Goal: Find contact information: Find contact information

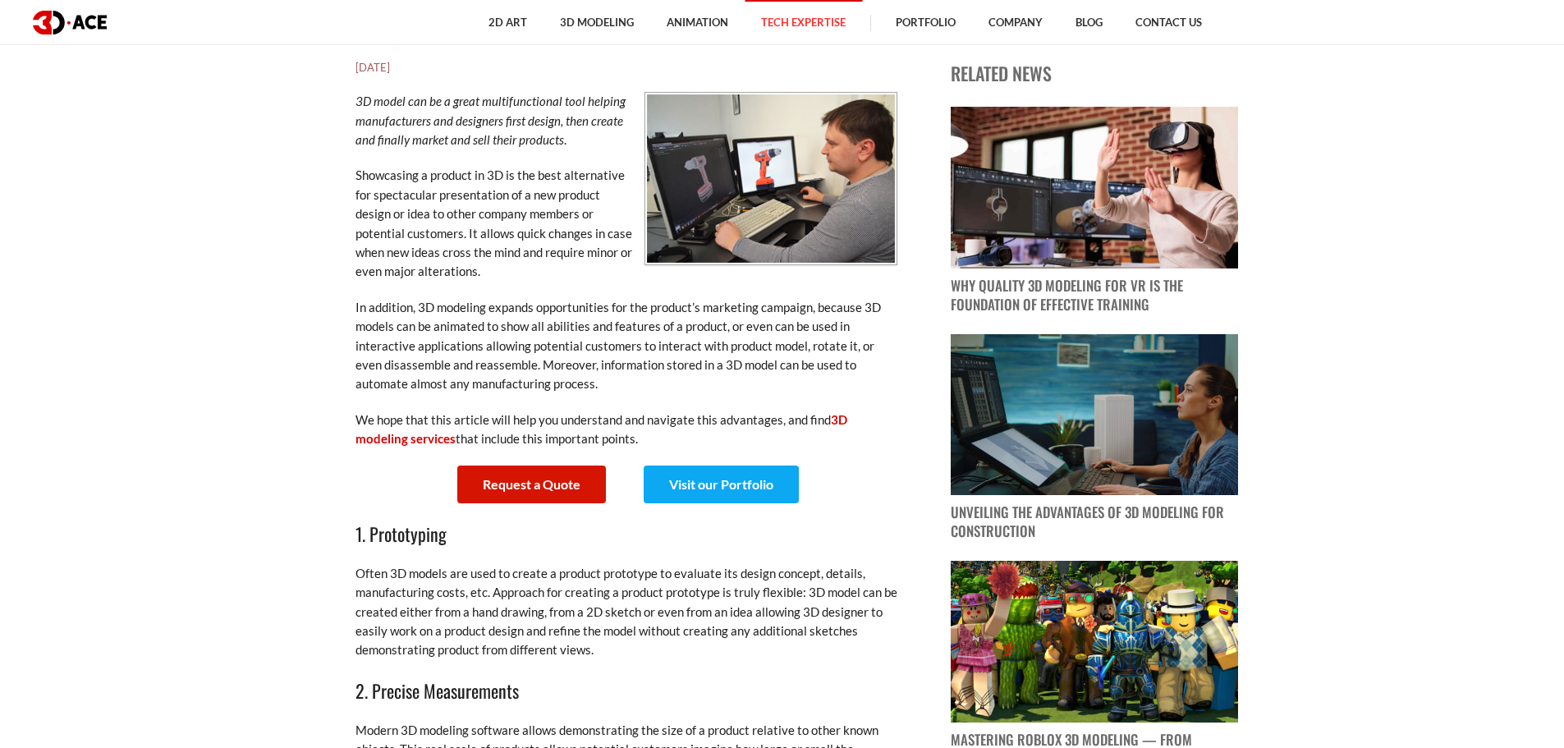
scroll to position [821, 0]
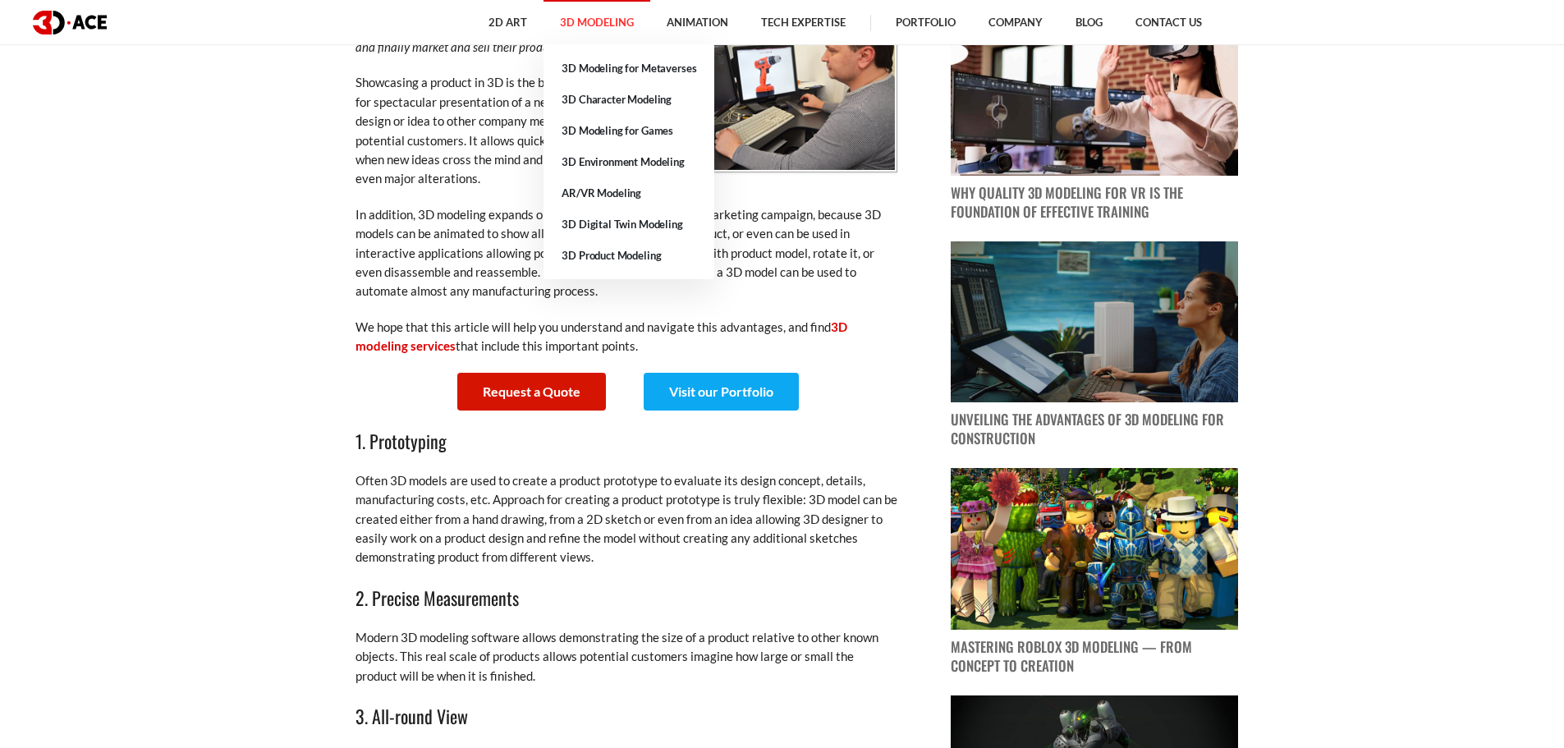
click at [588, 21] on link "3D Modeling" at bounding box center [597, 22] width 107 height 45
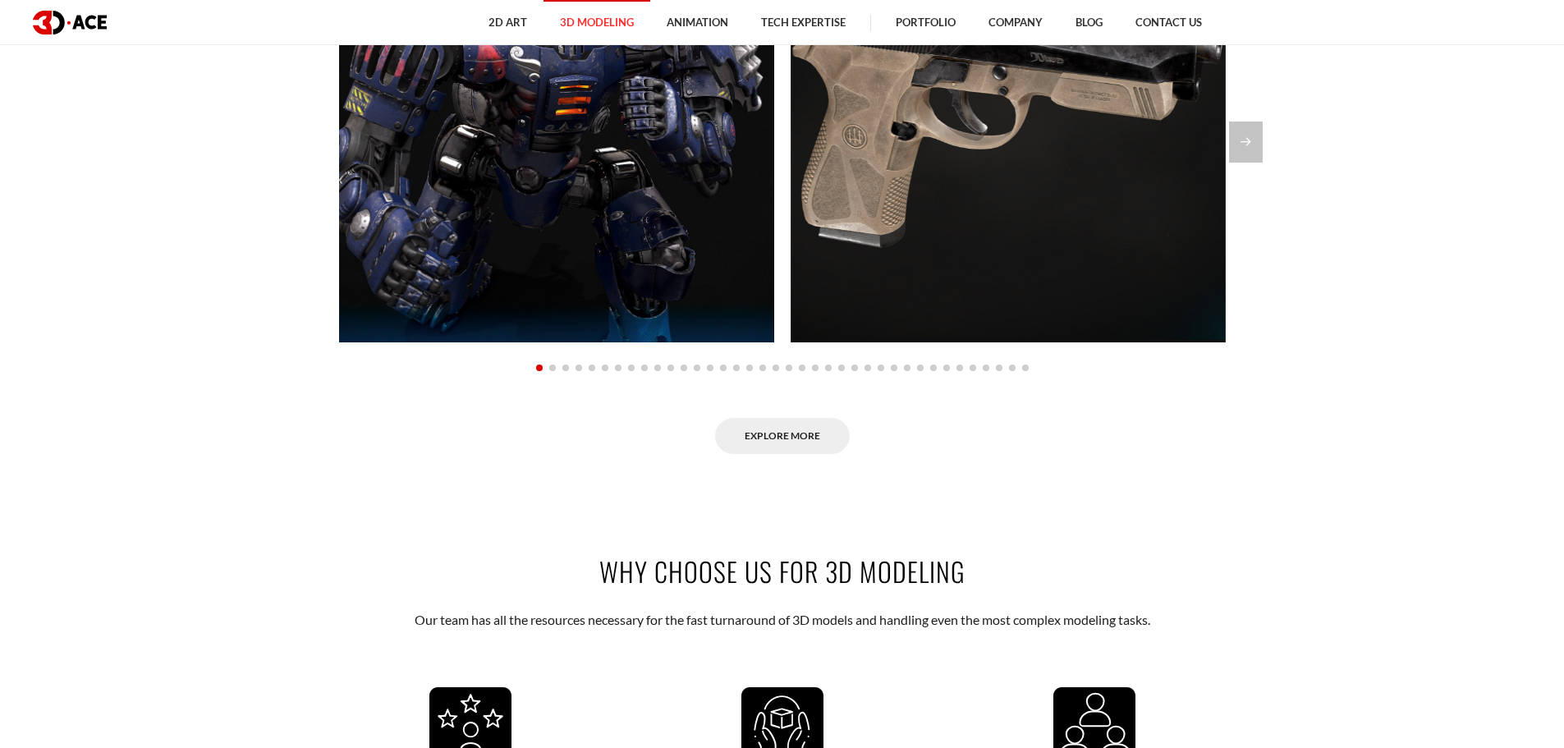
scroll to position [1642, 0]
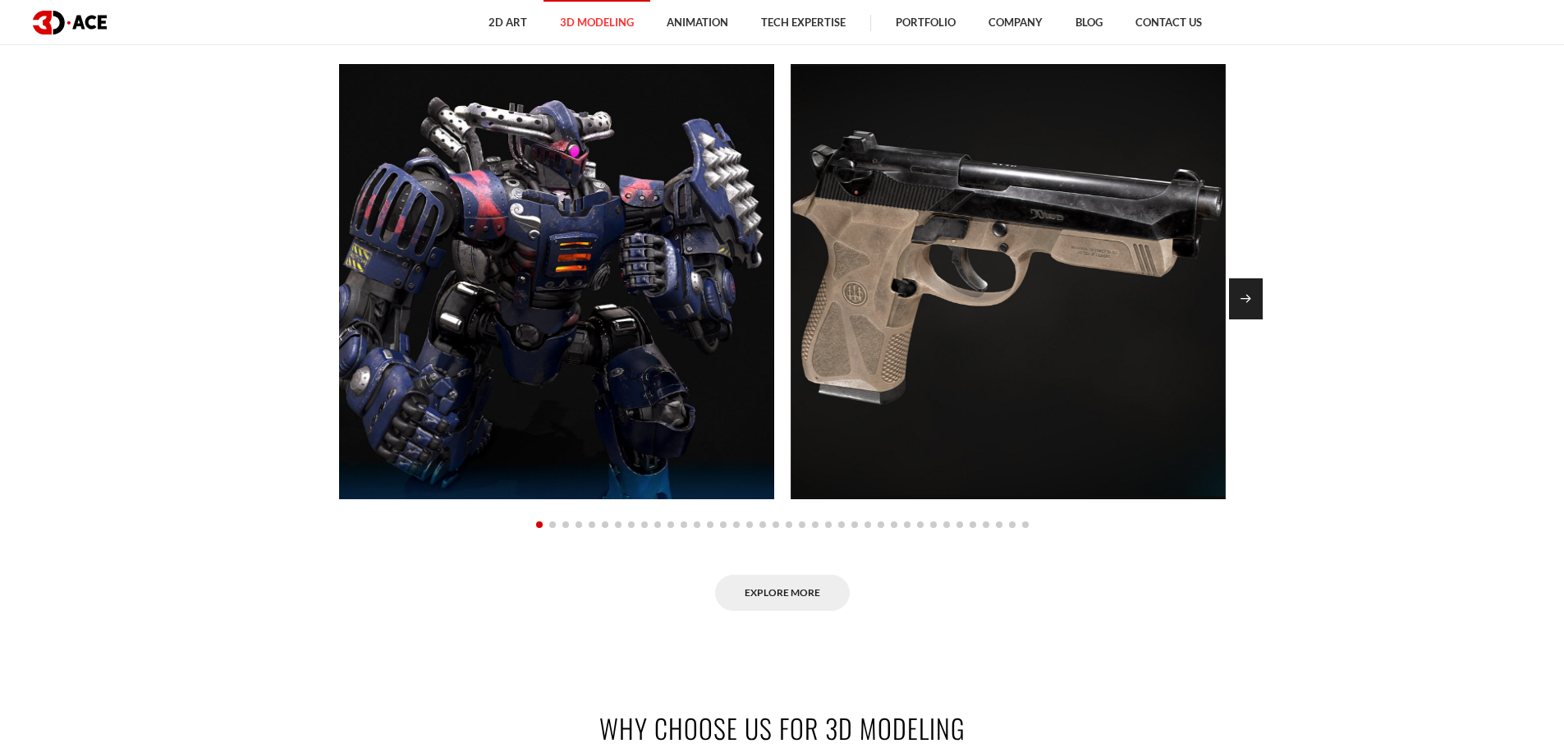
click at [1258, 314] on div "Next slide" at bounding box center [1246, 298] width 34 height 41
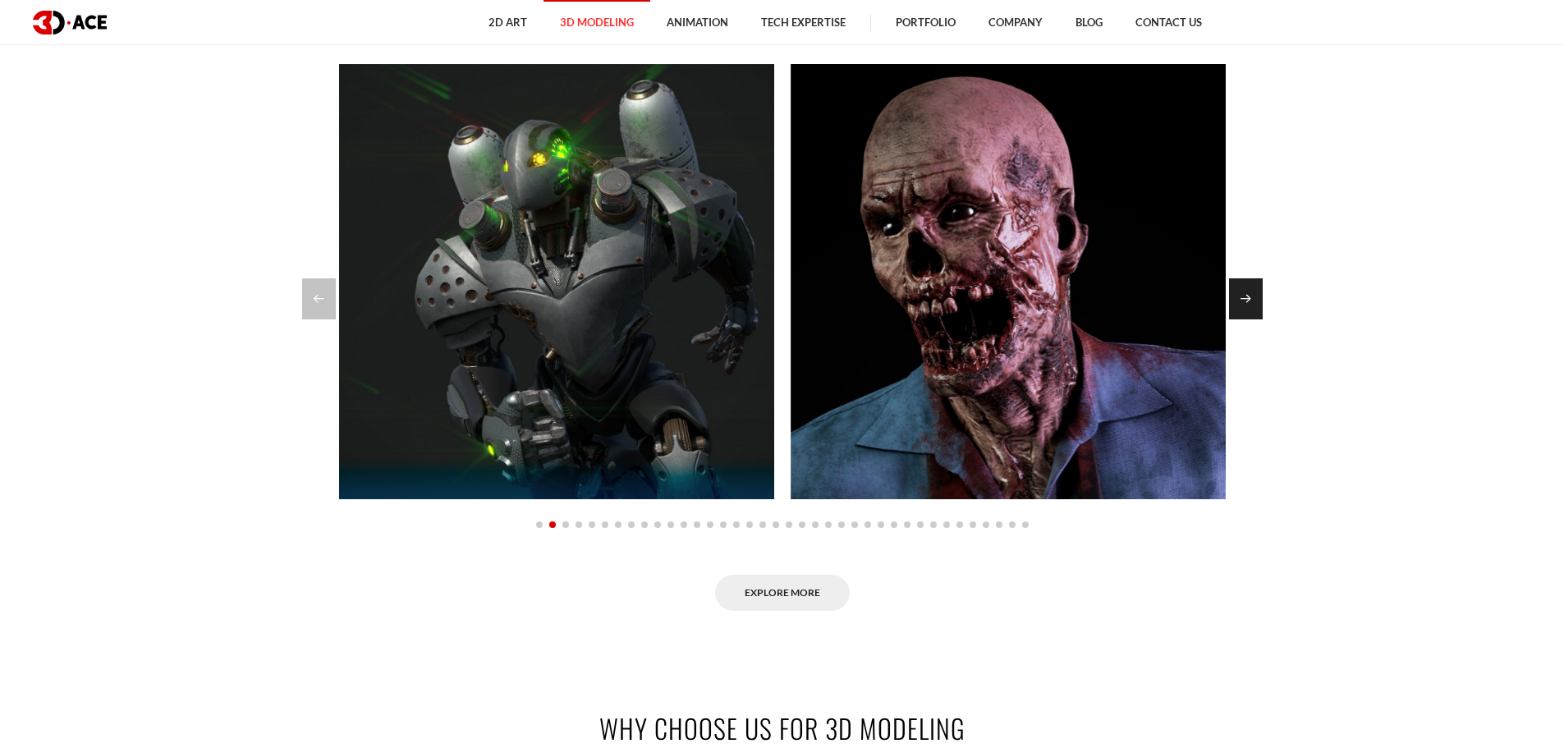
click at [1258, 314] on div "Next slide" at bounding box center [1246, 298] width 34 height 41
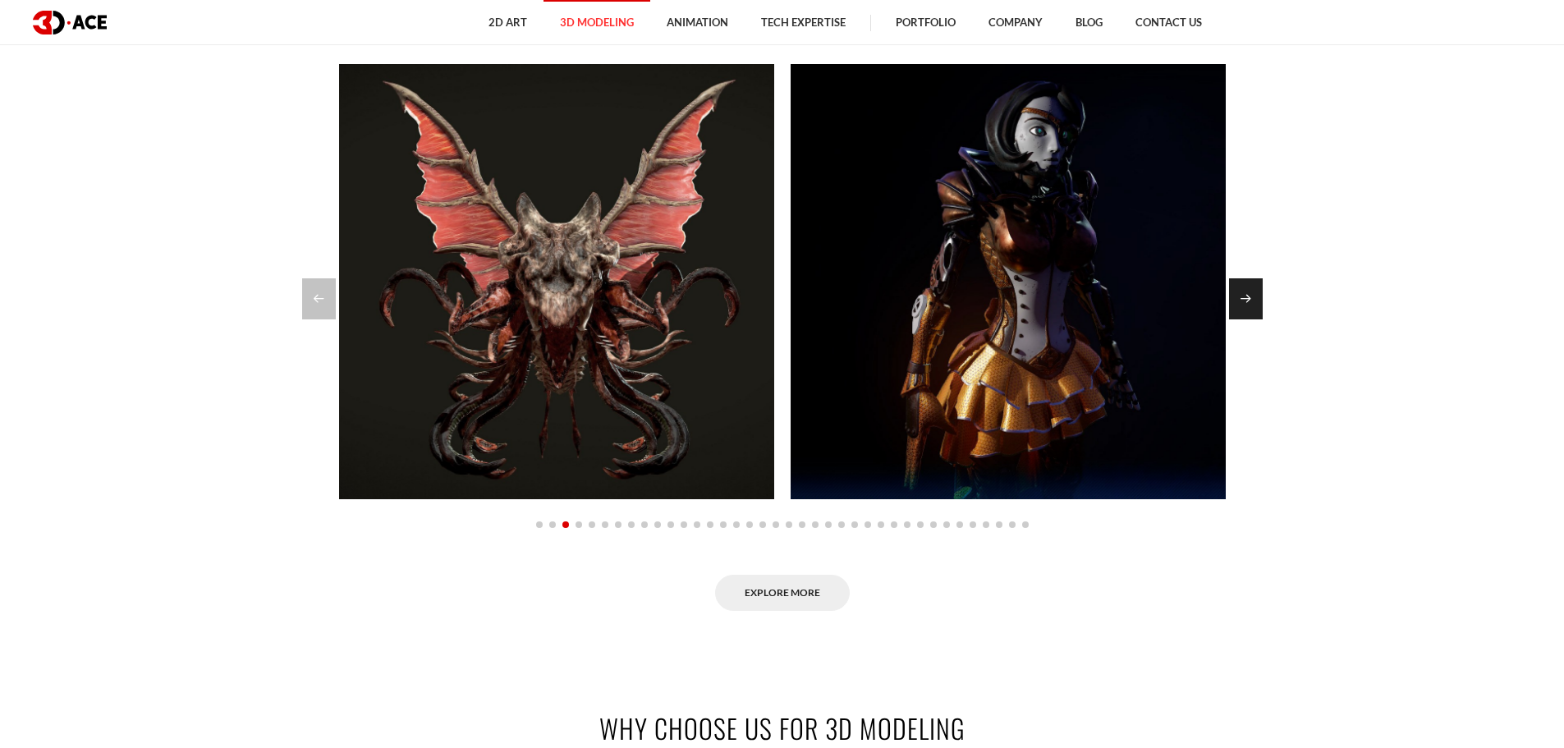
click at [1258, 314] on div "Next slide" at bounding box center [1246, 298] width 34 height 41
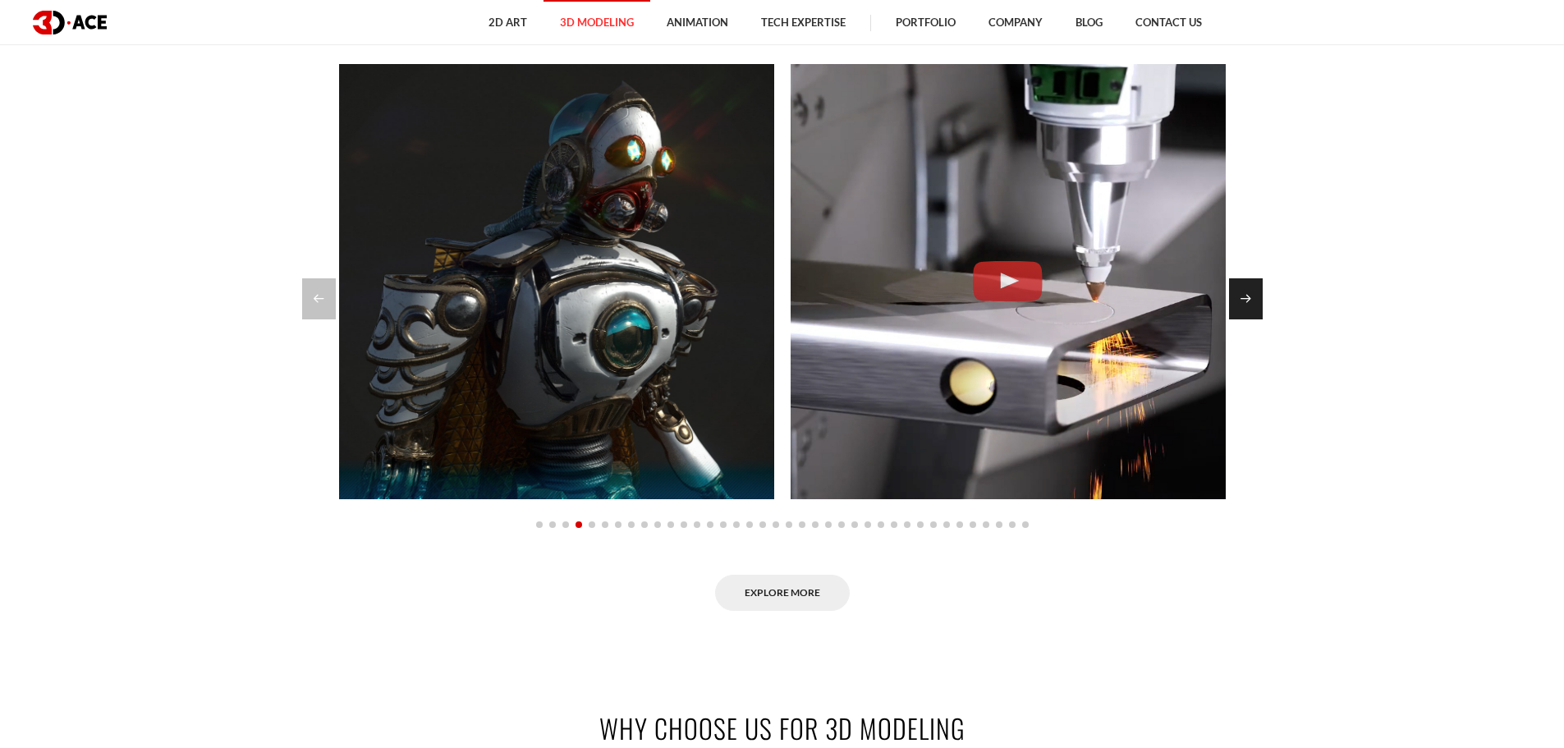
click at [1241, 303] on div "Next slide" at bounding box center [1246, 298] width 34 height 41
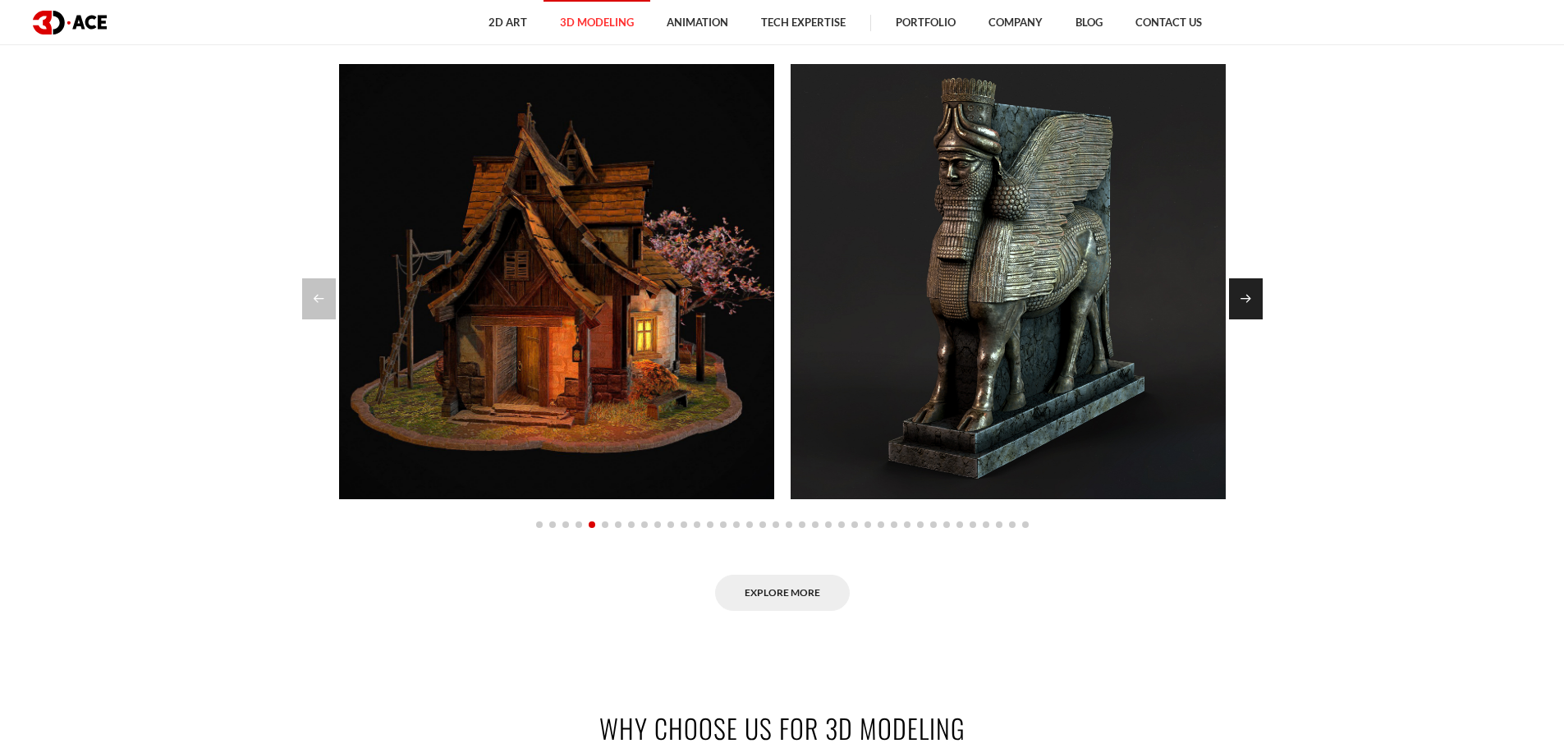
click at [1241, 302] on div "Next slide" at bounding box center [1246, 298] width 34 height 41
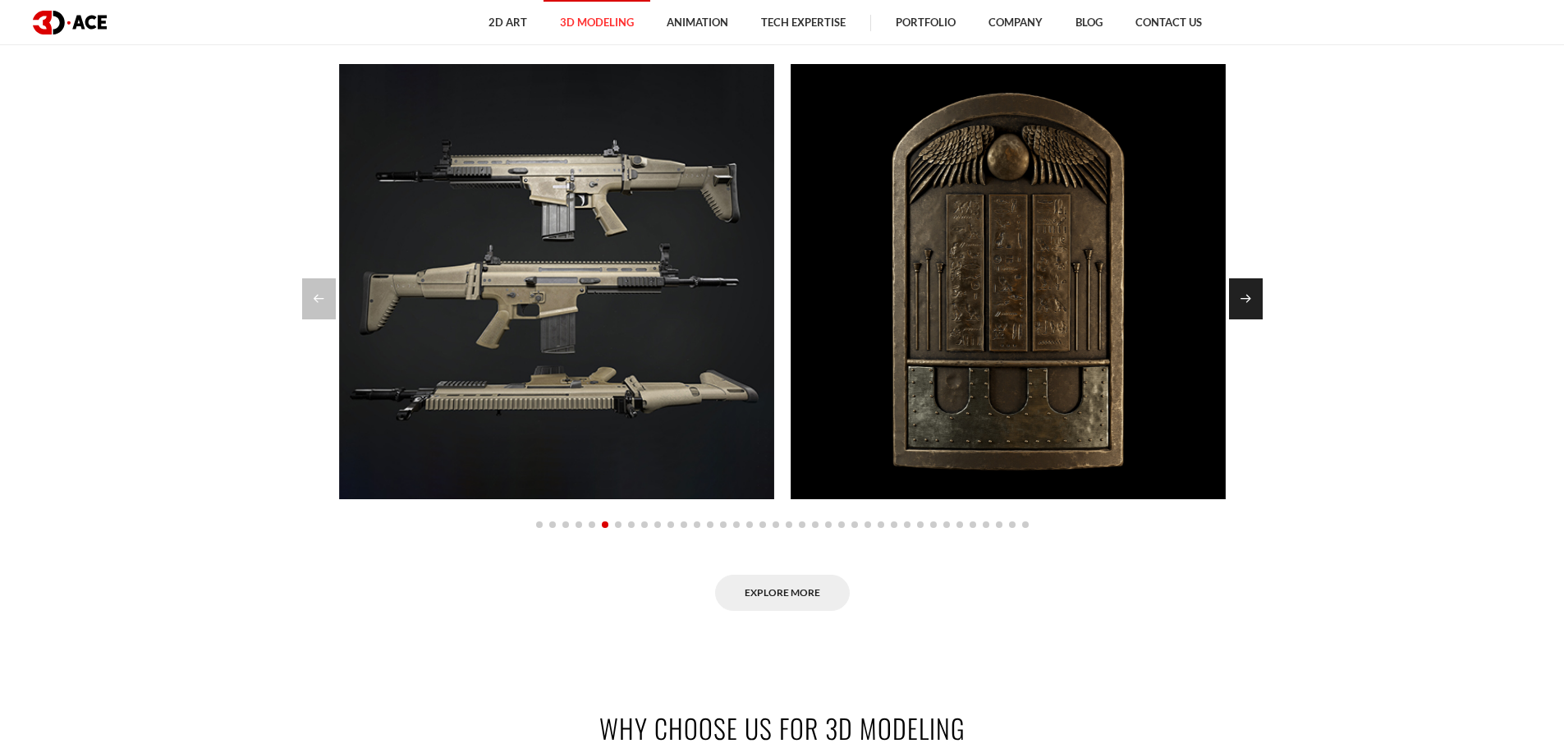
click at [1234, 305] on div "Next slide" at bounding box center [1246, 298] width 34 height 41
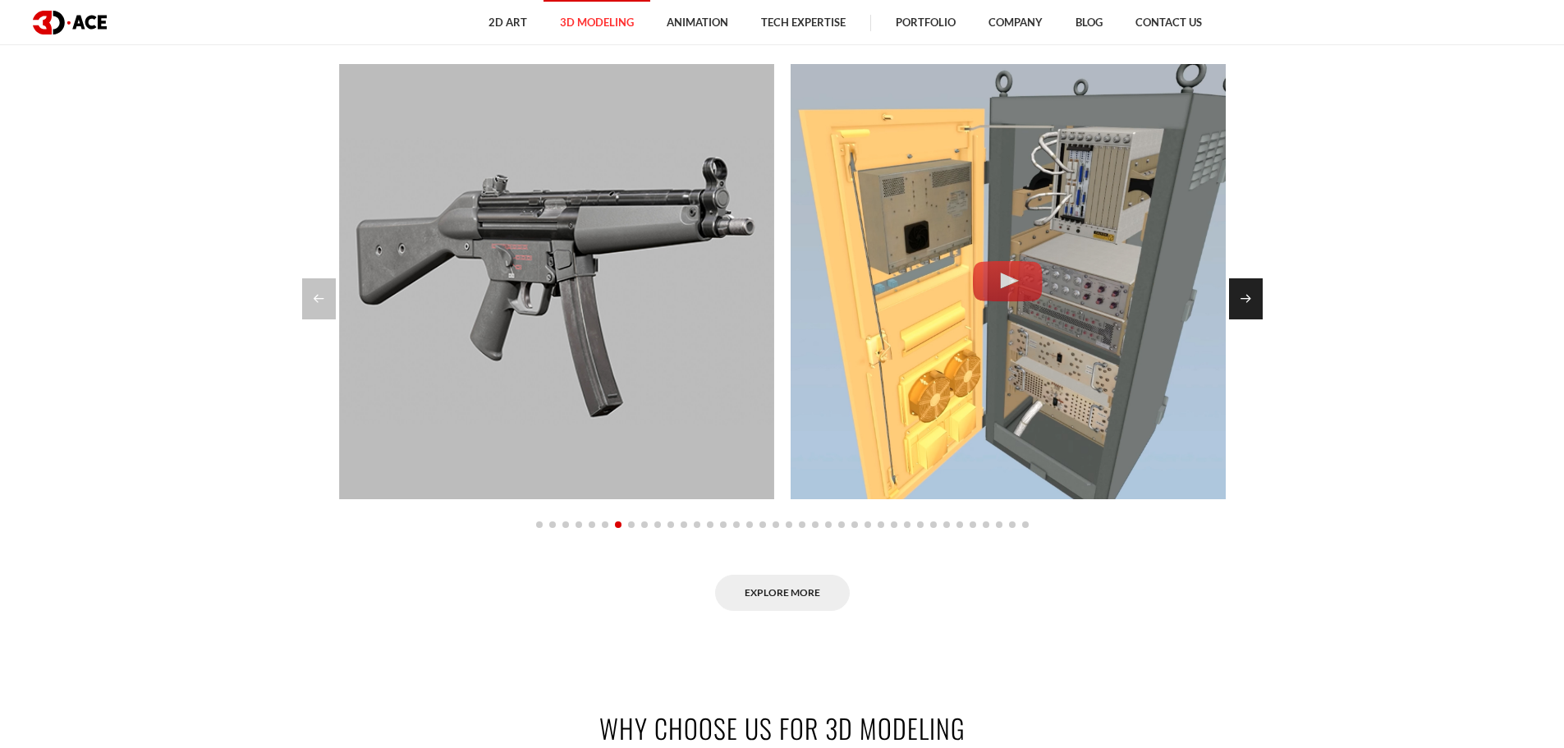
click at [1241, 291] on div "Next slide" at bounding box center [1246, 298] width 34 height 41
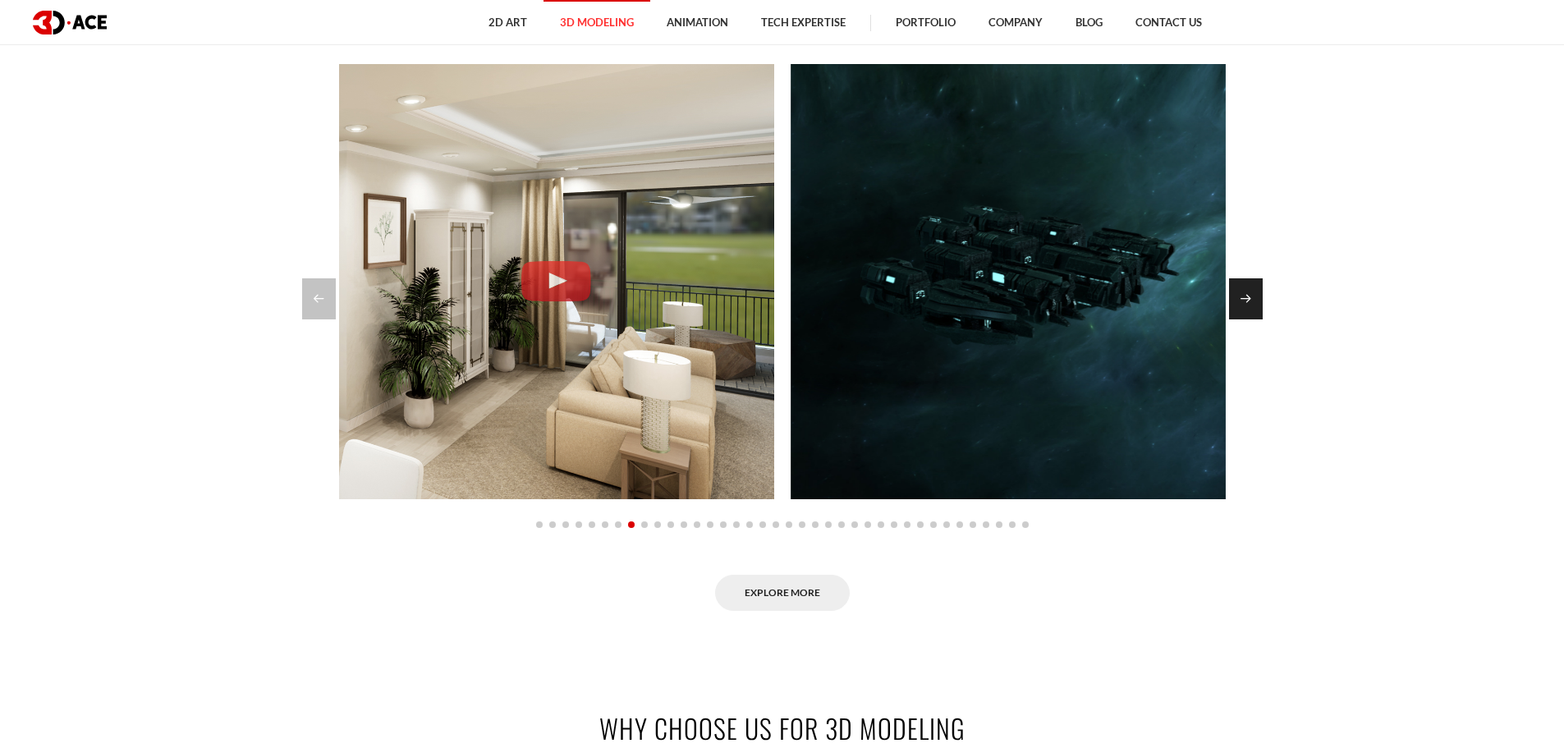
click at [1241, 290] on div "Next slide" at bounding box center [1246, 298] width 34 height 41
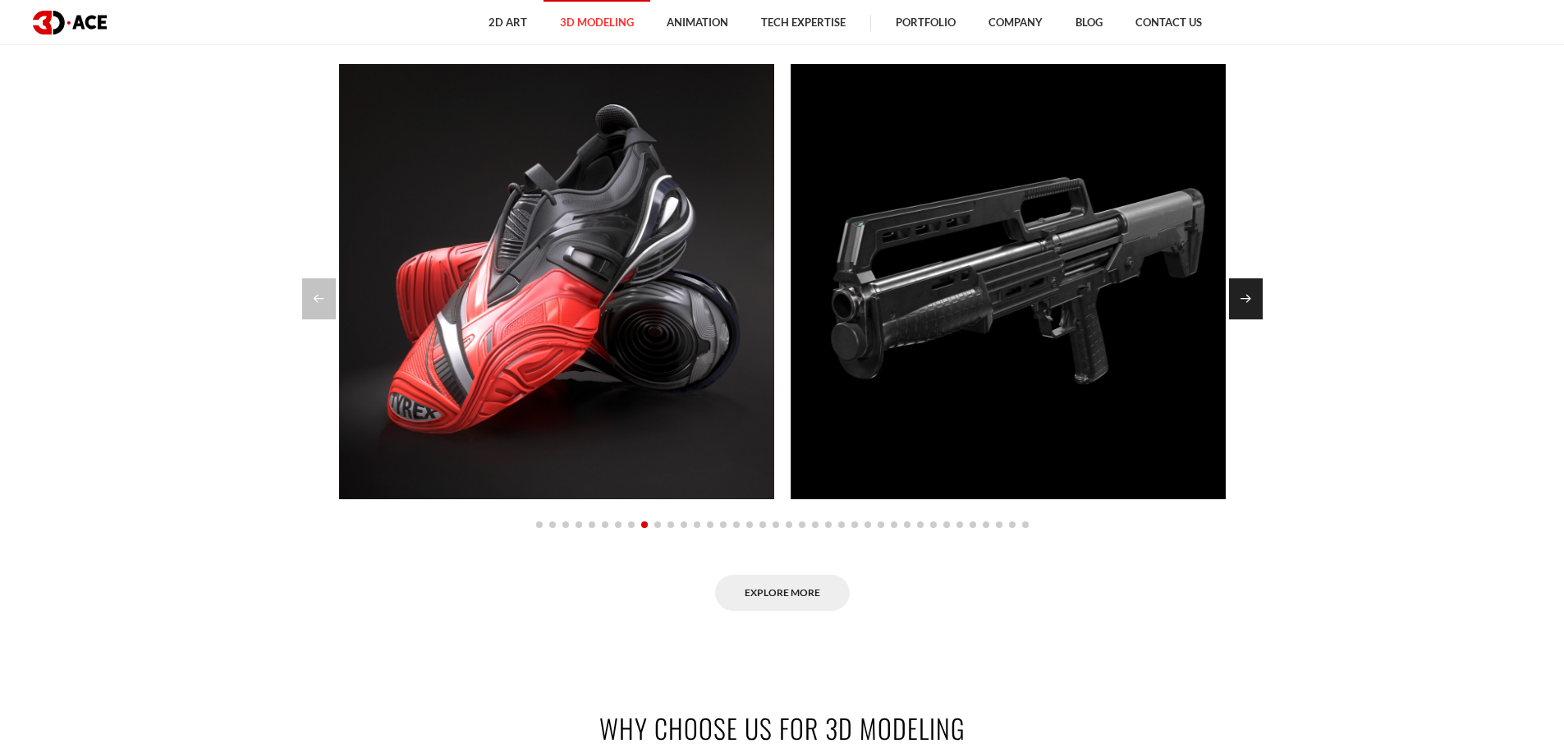
click at [1244, 297] on div "Next slide" at bounding box center [1246, 298] width 34 height 41
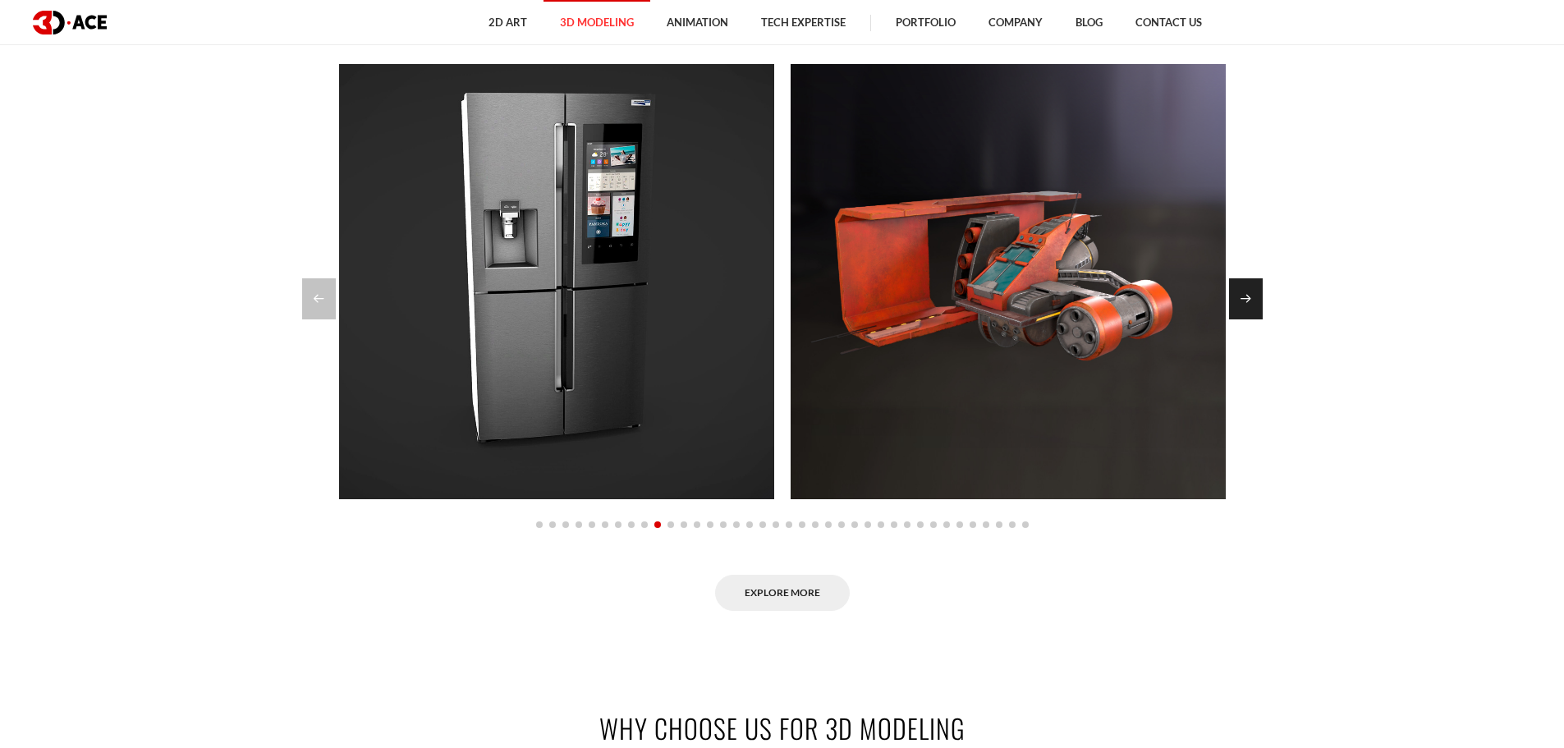
click at [1234, 297] on div "Next slide" at bounding box center [1246, 298] width 34 height 41
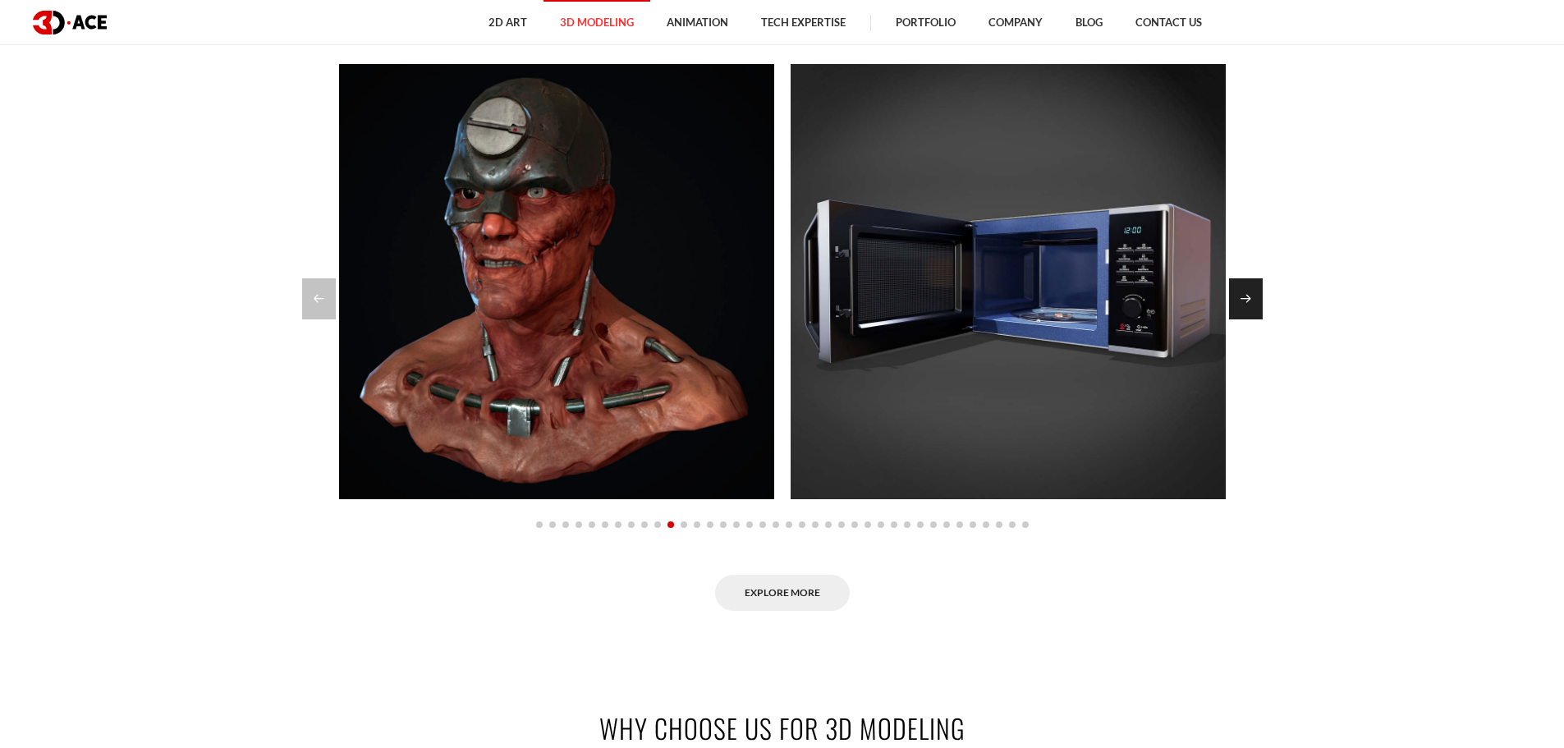
click at [1257, 305] on div "Next slide" at bounding box center [1246, 298] width 34 height 41
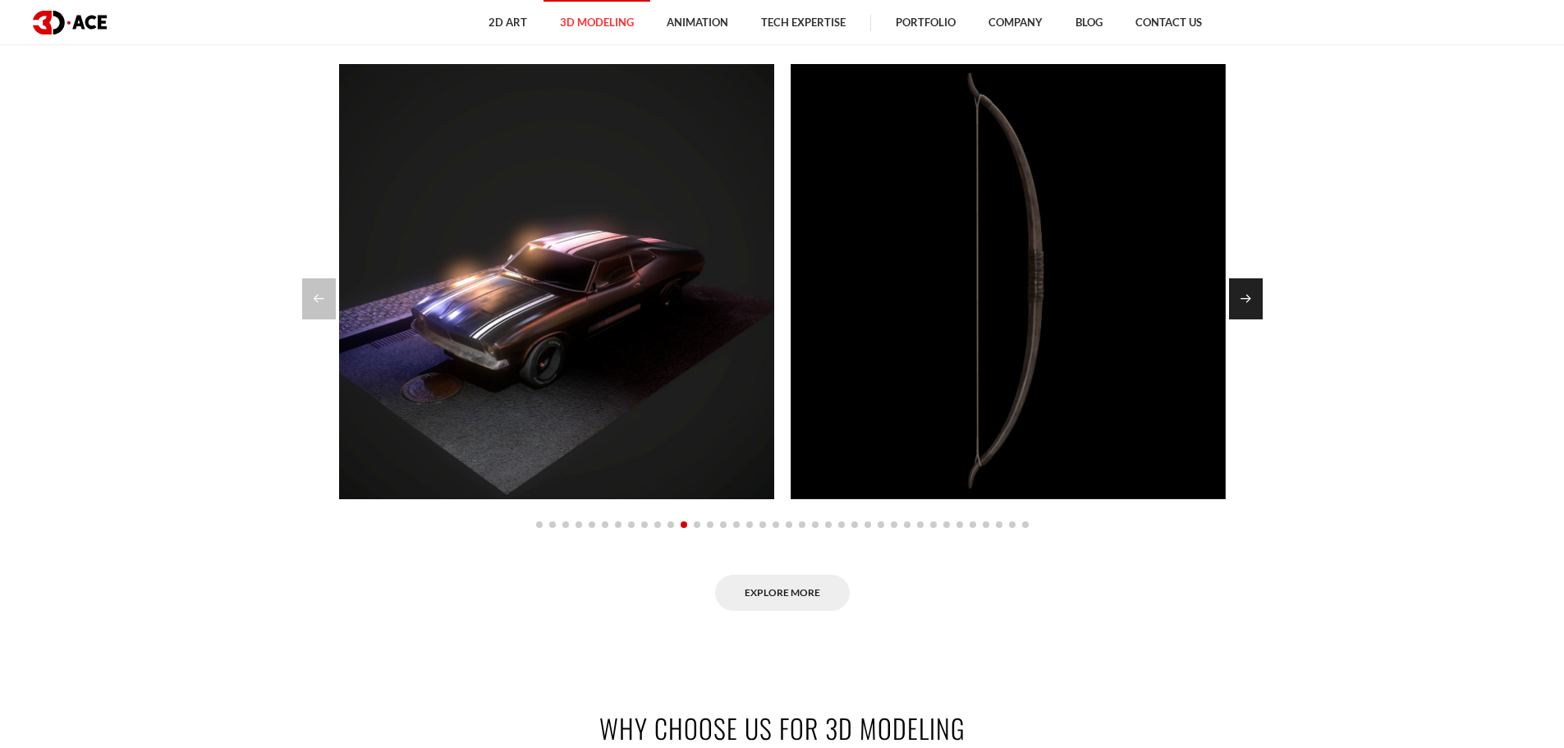
click at [1257, 305] on div "Next slide" at bounding box center [1246, 298] width 34 height 41
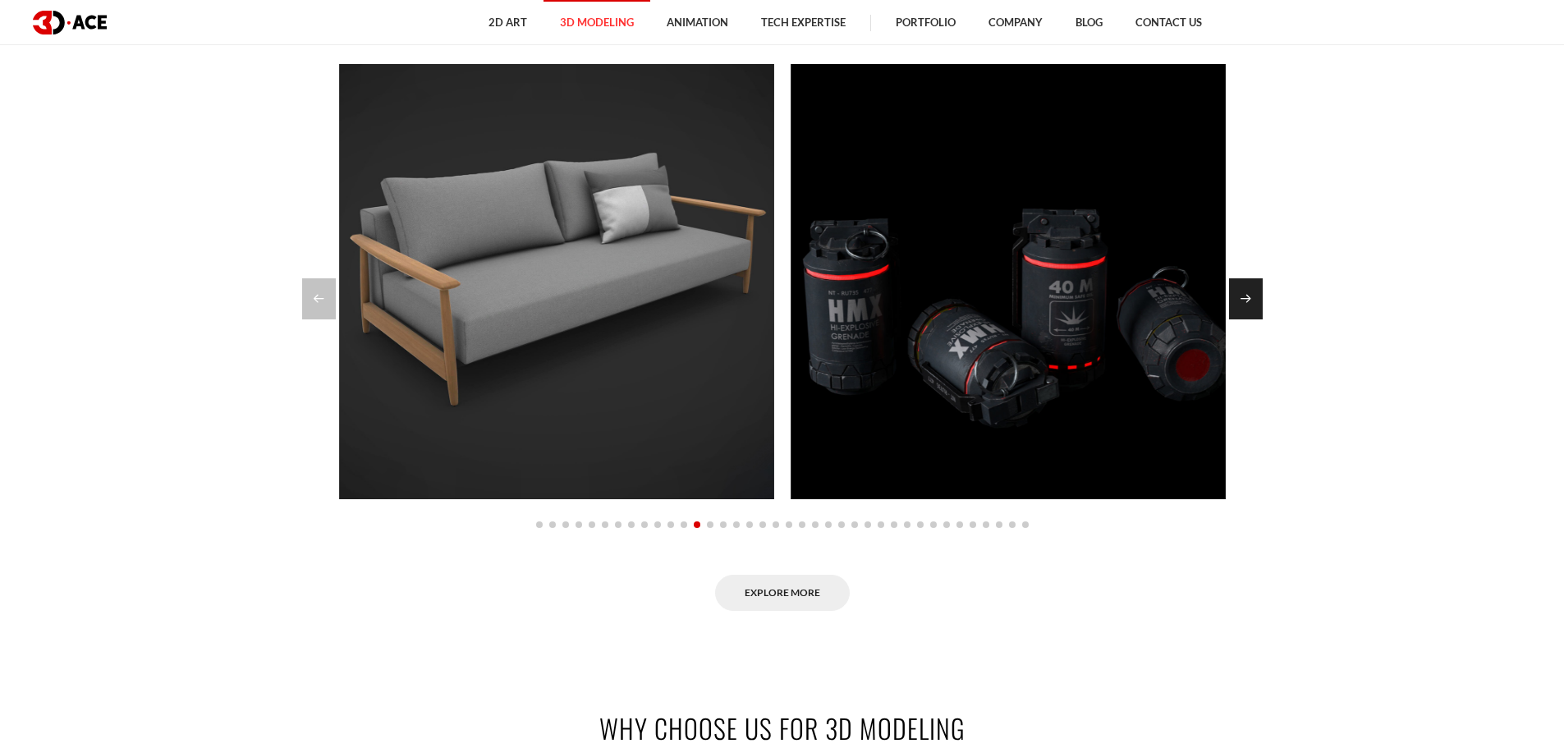
click at [1257, 305] on div "Next slide" at bounding box center [1246, 298] width 34 height 41
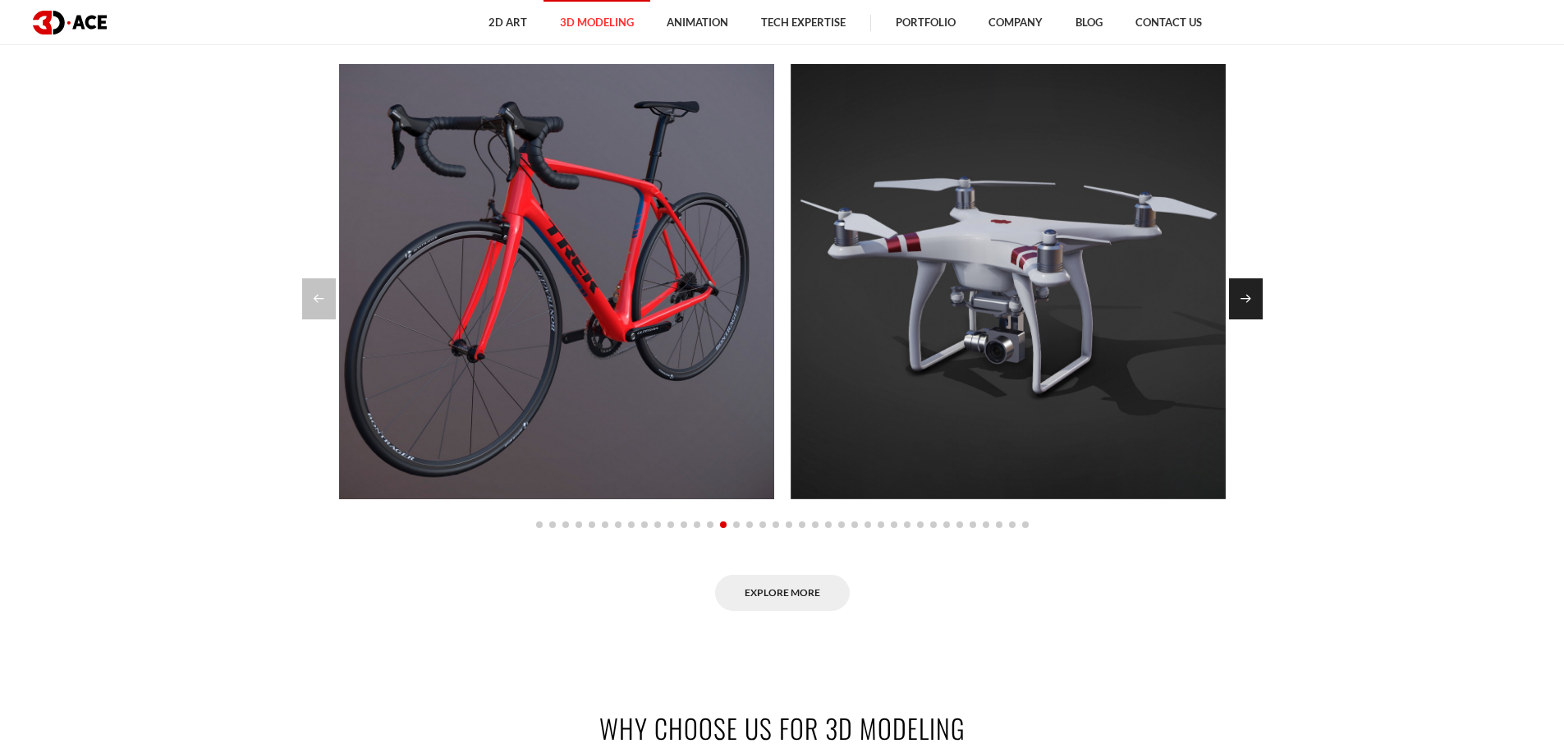
click at [1257, 305] on div "Next slide" at bounding box center [1246, 298] width 34 height 41
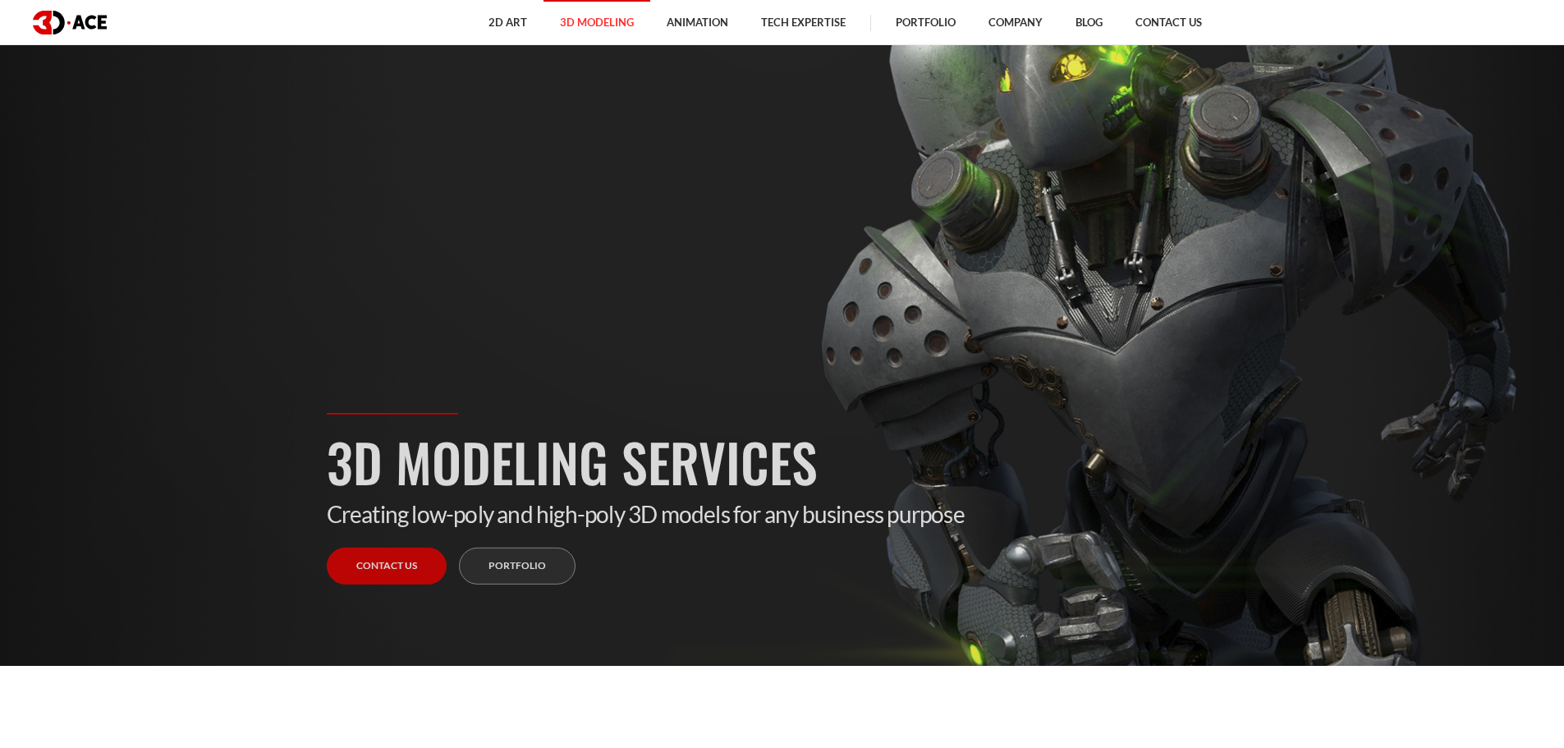
scroll to position [0, 0]
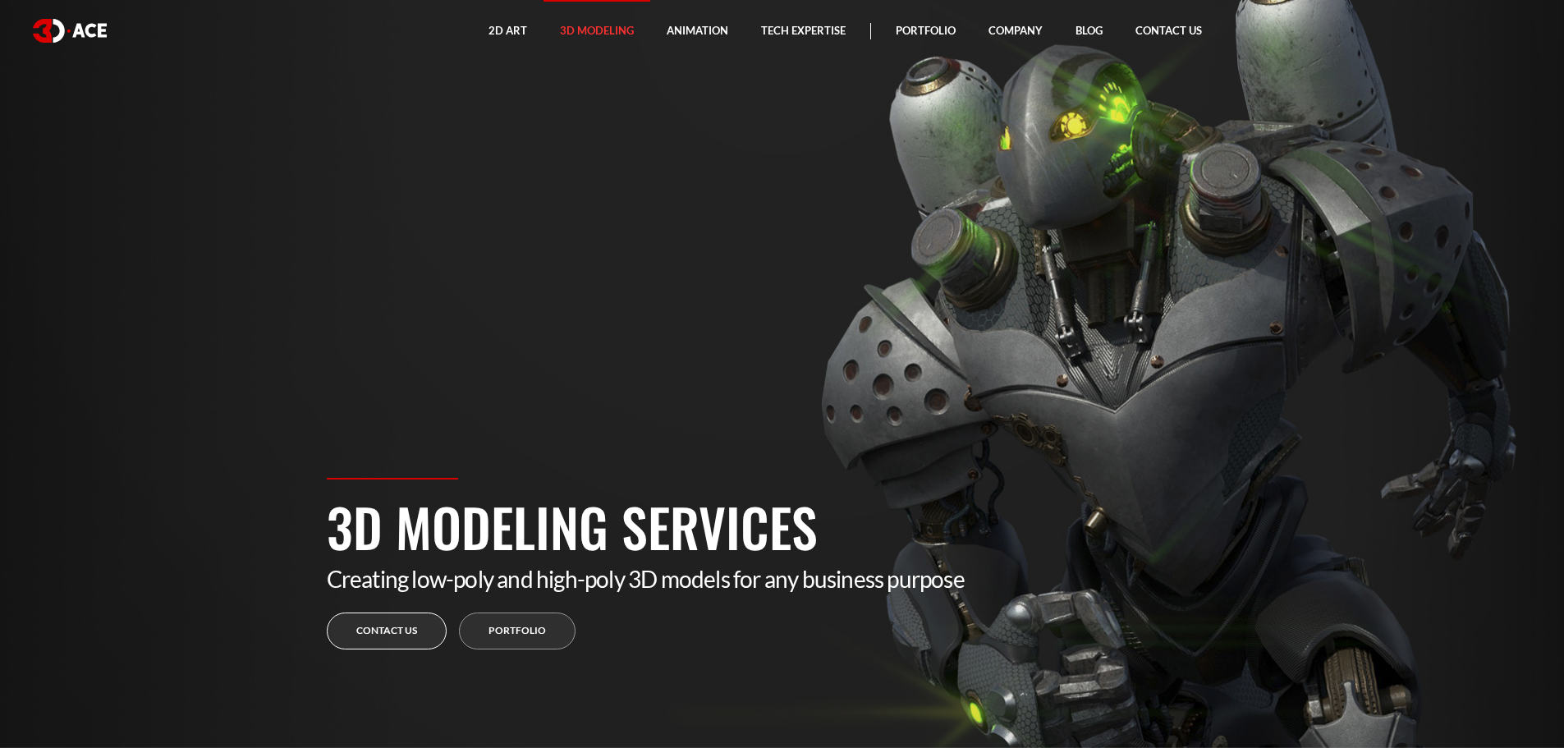
click at [388, 618] on link "Contact us" at bounding box center [387, 631] width 120 height 37
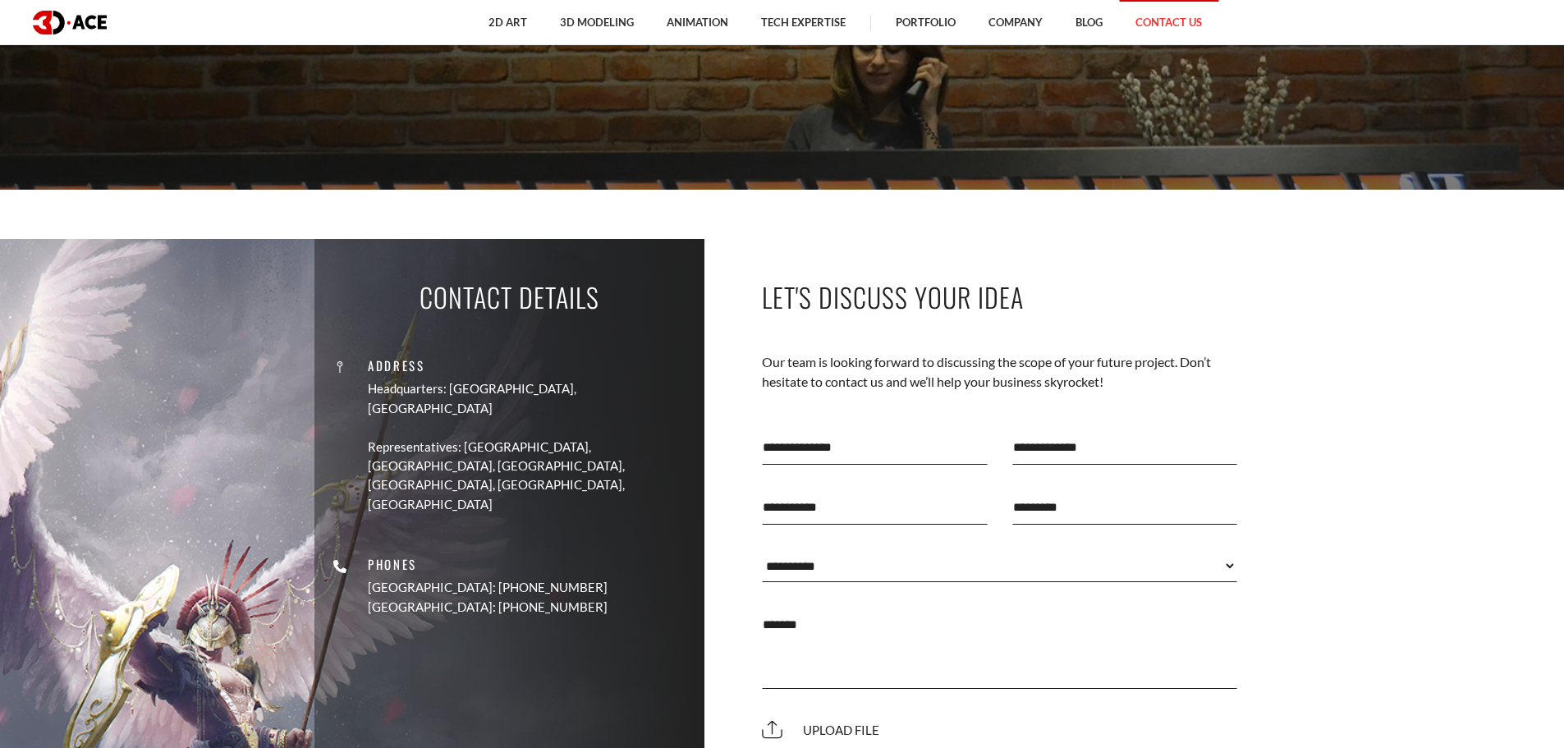
scroll to position [739, 0]
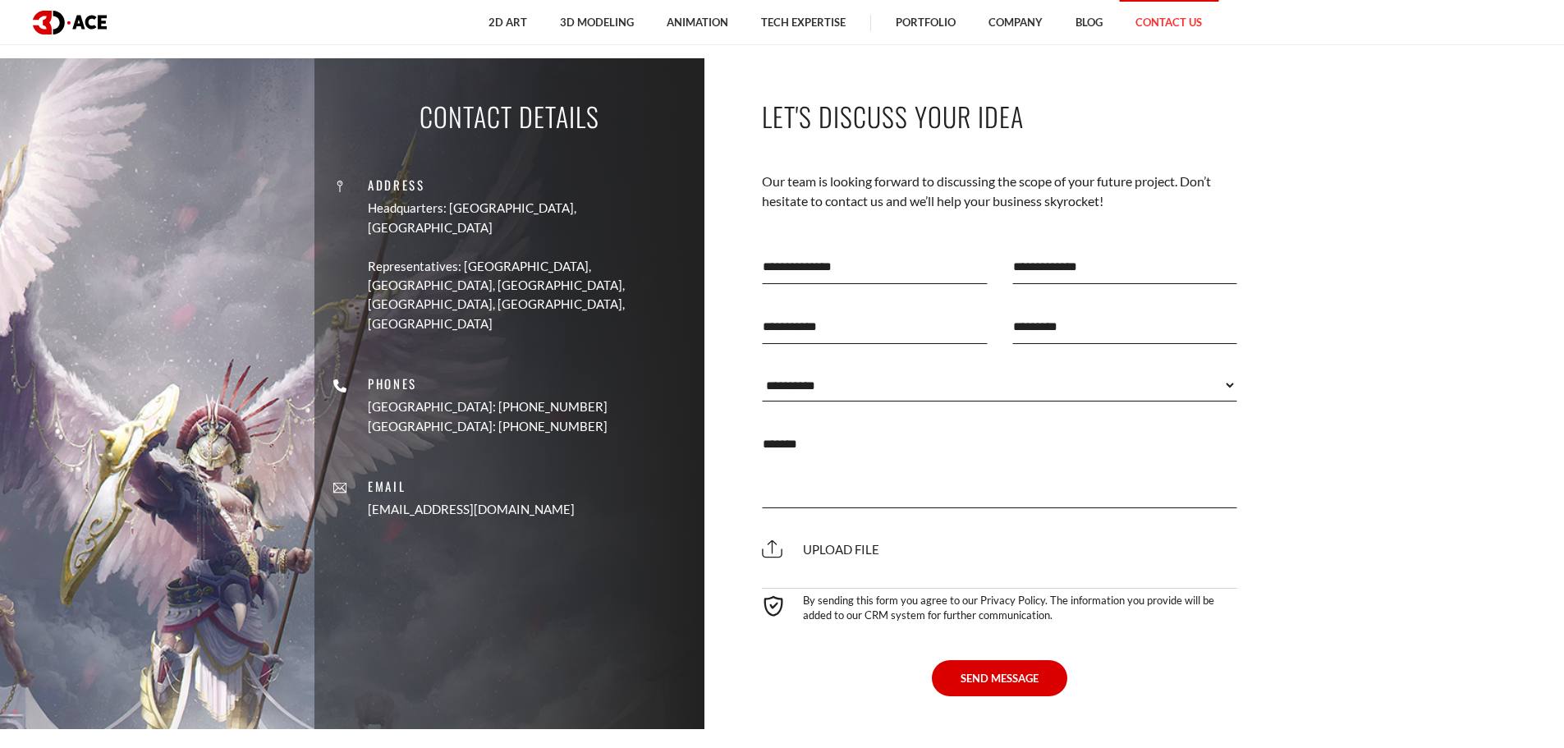
click at [828, 390] on select "**********" at bounding box center [1000, 385] width 476 height 33
click at [915, 370] on select "**********" at bounding box center [1000, 385] width 476 height 33
click at [957, 383] on select "**********" at bounding box center [1000, 385] width 476 height 33
click at [811, 406] on div "**********" at bounding box center [1000, 384] width 501 height 57
click at [811, 402] on div "**********" at bounding box center [1000, 384] width 501 height 57
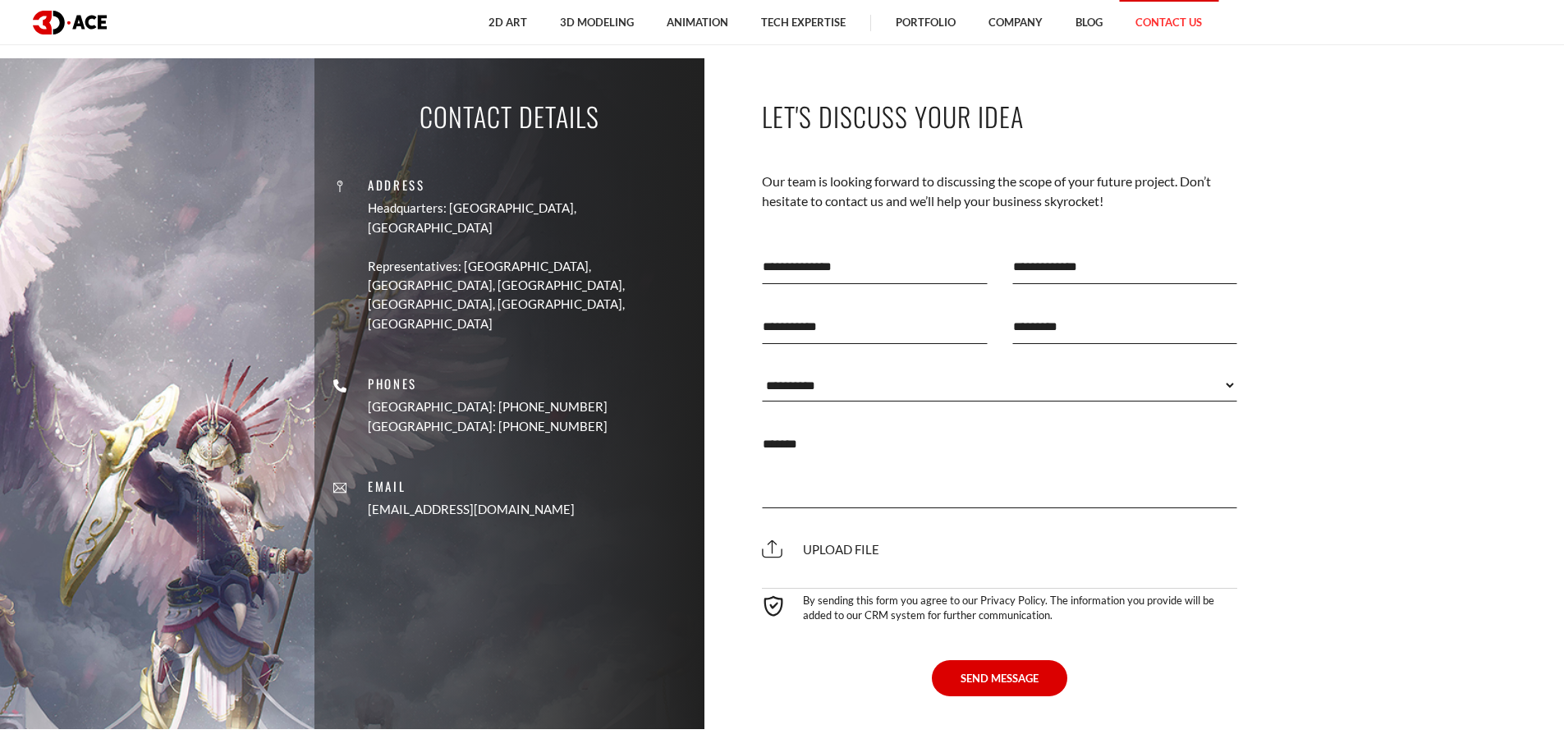
click at [827, 363] on div "**********" at bounding box center [1000, 384] width 501 height 57
click at [824, 395] on select "**********" at bounding box center [1000, 385] width 476 height 33
click at [584, 489] on div "Contact Details Address Headquarters: Nicosia, Cyprus Representatives: USA, Can…" at bounding box center [509, 393] width 390 height 671
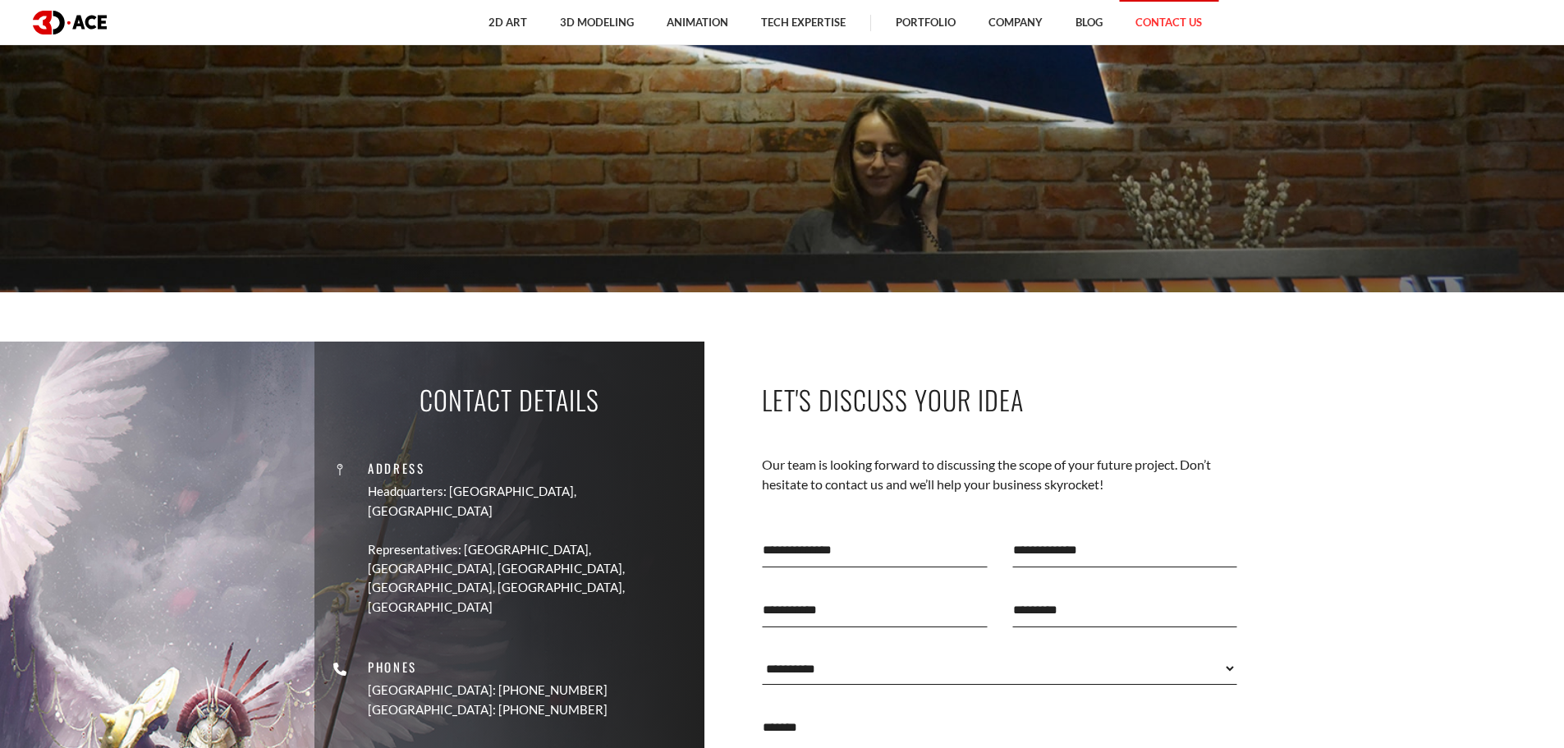
scroll to position [821, 0]
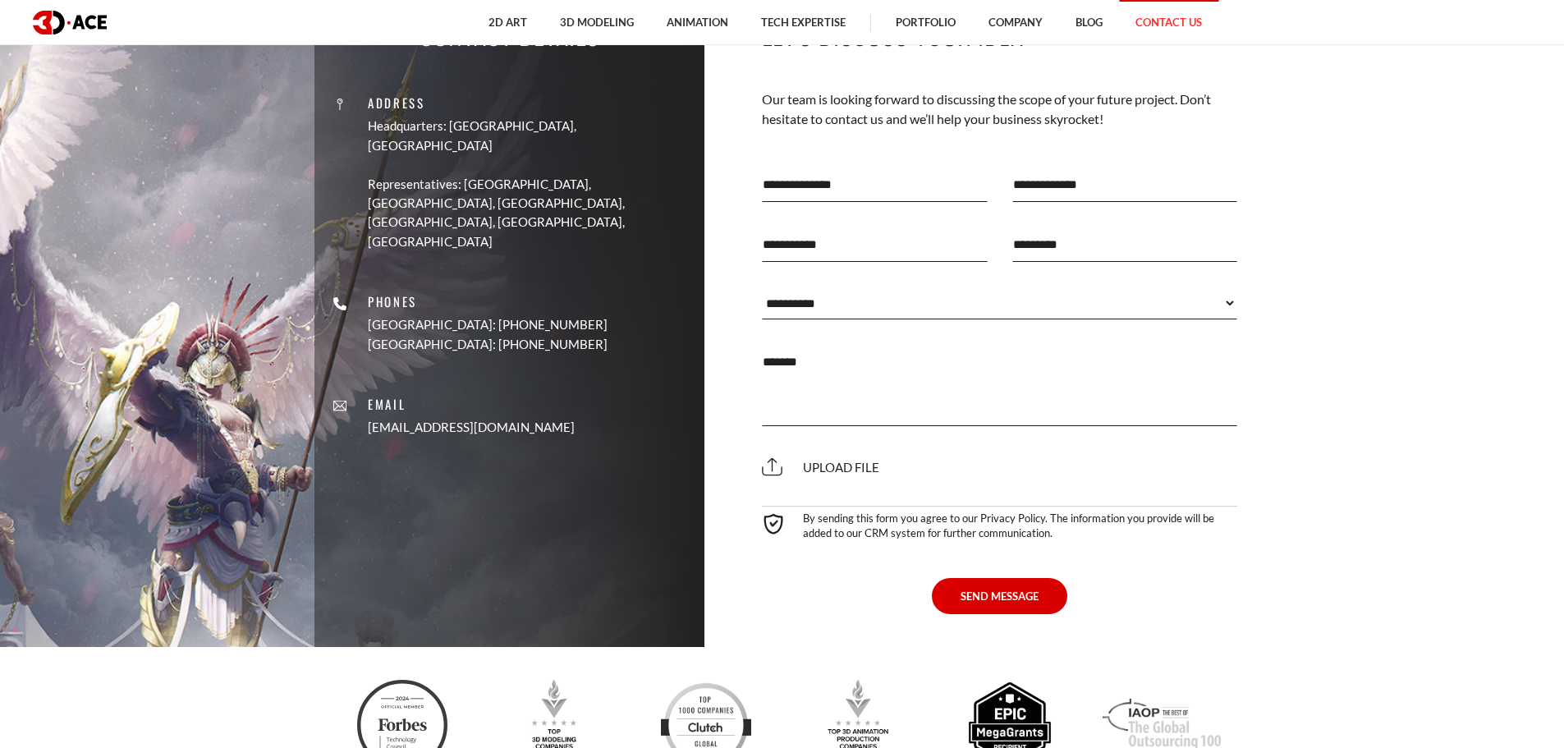
click at [992, 323] on div "**********" at bounding box center [1000, 302] width 501 height 57
click at [981, 309] on select "**********" at bounding box center [1000, 303] width 476 height 33
drag, startPoint x: 429, startPoint y: 227, endPoint x: 583, endPoint y: 385, distance: 220.7
click at [583, 385] on div "Address Headquarters: Nicosia, Cyprus Representatives: USA, Canada, UAE, German…" at bounding box center [509, 257] width 365 height 385
click at [780, 557] on div "SEND MESSAGE" at bounding box center [1000, 583] width 501 height 61
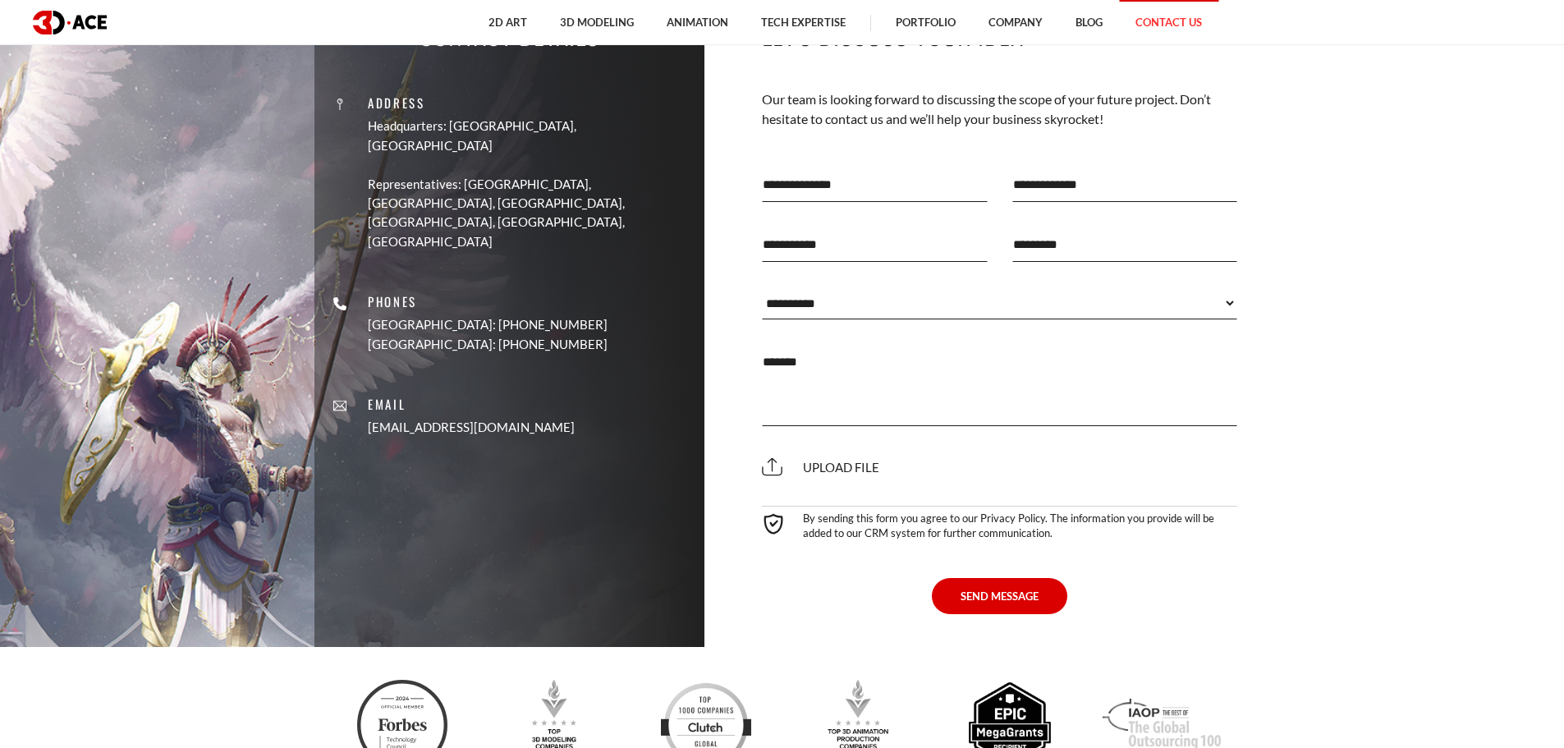
drag, startPoint x: 360, startPoint y: 67, endPoint x: 576, endPoint y: 396, distance: 393.8
click at [576, 396] on div "Contact Details Address Headquarters: Nicosia, Cyprus Representatives: USA, Can…" at bounding box center [509, 311] width 390 height 671
click at [838, 566] on div "SEND MESSAGE" at bounding box center [1000, 583] width 501 height 61
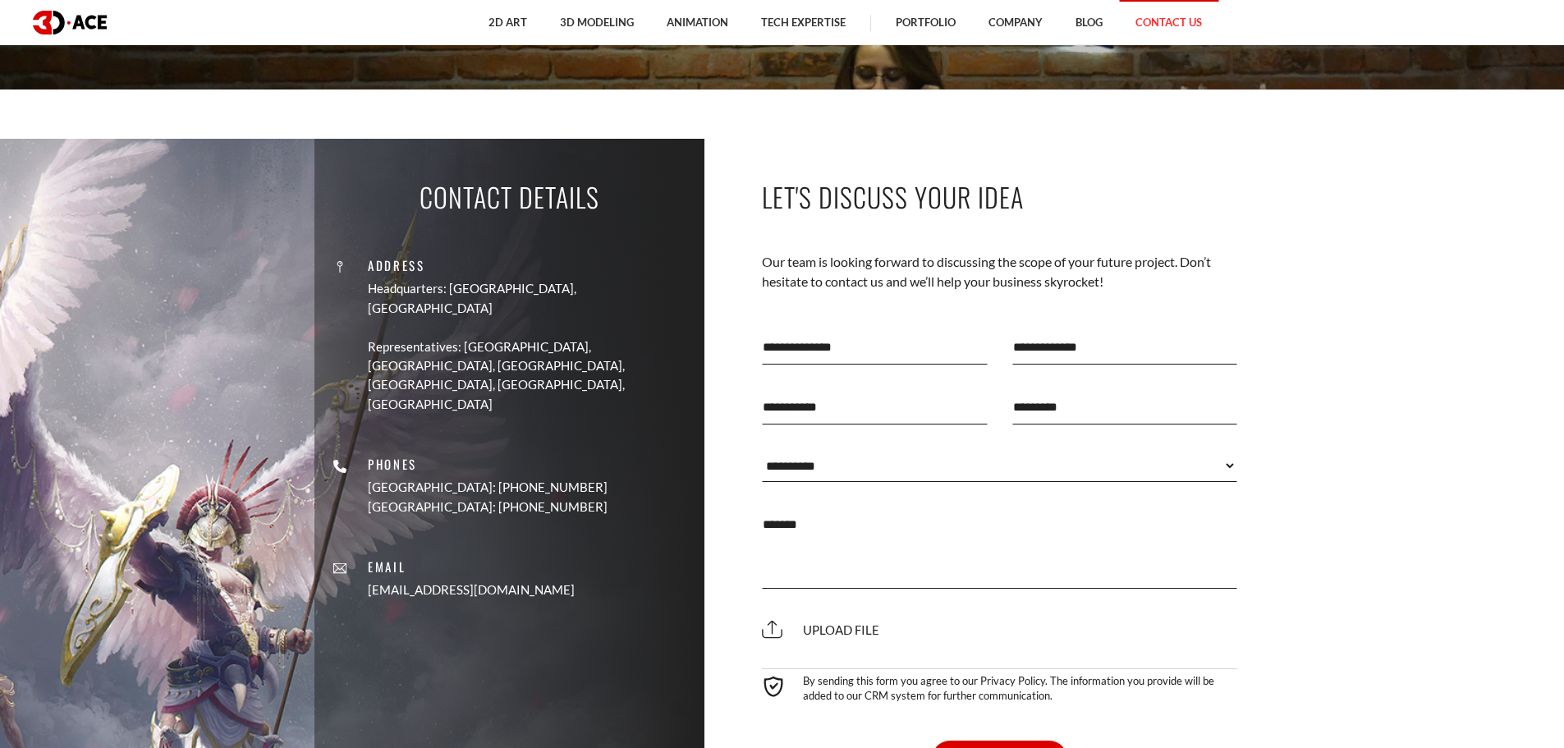
scroll to position [657, 0]
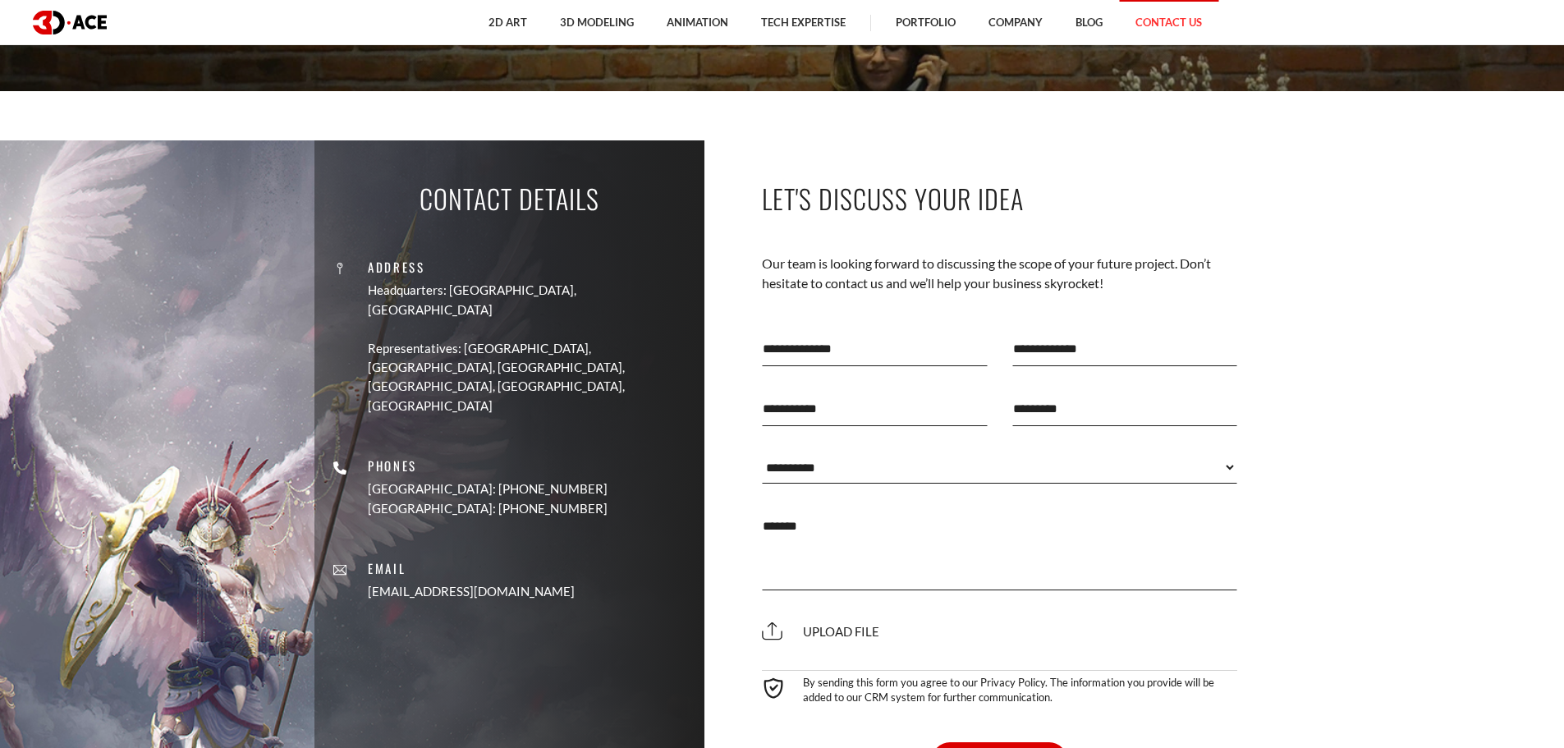
drag, startPoint x: 405, startPoint y: 157, endPoint x: 551, endPoint y: 558, distance: 427.3
click at [551, 558] on body "2D Art 2D Character Design 2D Environment Art 2D Concept Art Slot Art UI/UX Des…" at bounding box center [782, 540] width 1564 height 2394
click at [269, 95] on body "2D Art 2D Character Design 2D Environment Art 2D Concept Art Slot Art UI/UX Des…" at bounding box center [782, 540] width 1564 height 2394
click at [262, 113] on body "2D Art 2D Character Design 2D Environment Art 2D Concept Art Slot Art UI/UX Des…" at bounding box center [782, 540] width 1564 height 2394
drag, startPoint x: 262, startPoint y: 113, endPoint x: 544, endPoint y: 610, distance: 571.5
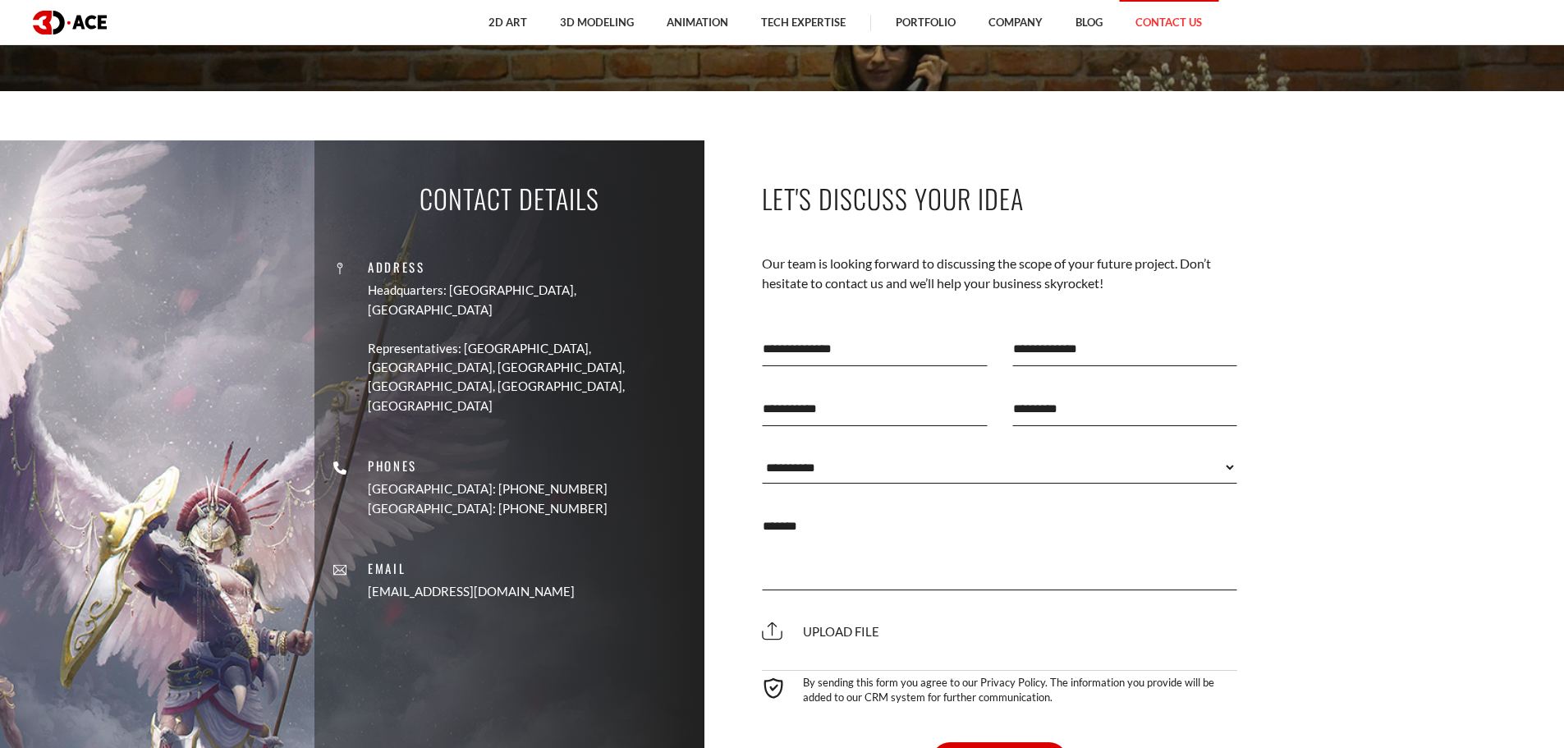
click at [544, 610] on body "2D Art 2D Character Design 2D Environment Art 2D Concept Art Slot Art UI/UX Des…" at bounding box center [782, 540] width 1564 height 2394
click at [638, 578] on div "Contact Details Address Headquarters: Nicosia, Cyprus Representatives: USA, Can…" at bounding box center [509, 475] width 390 height 671
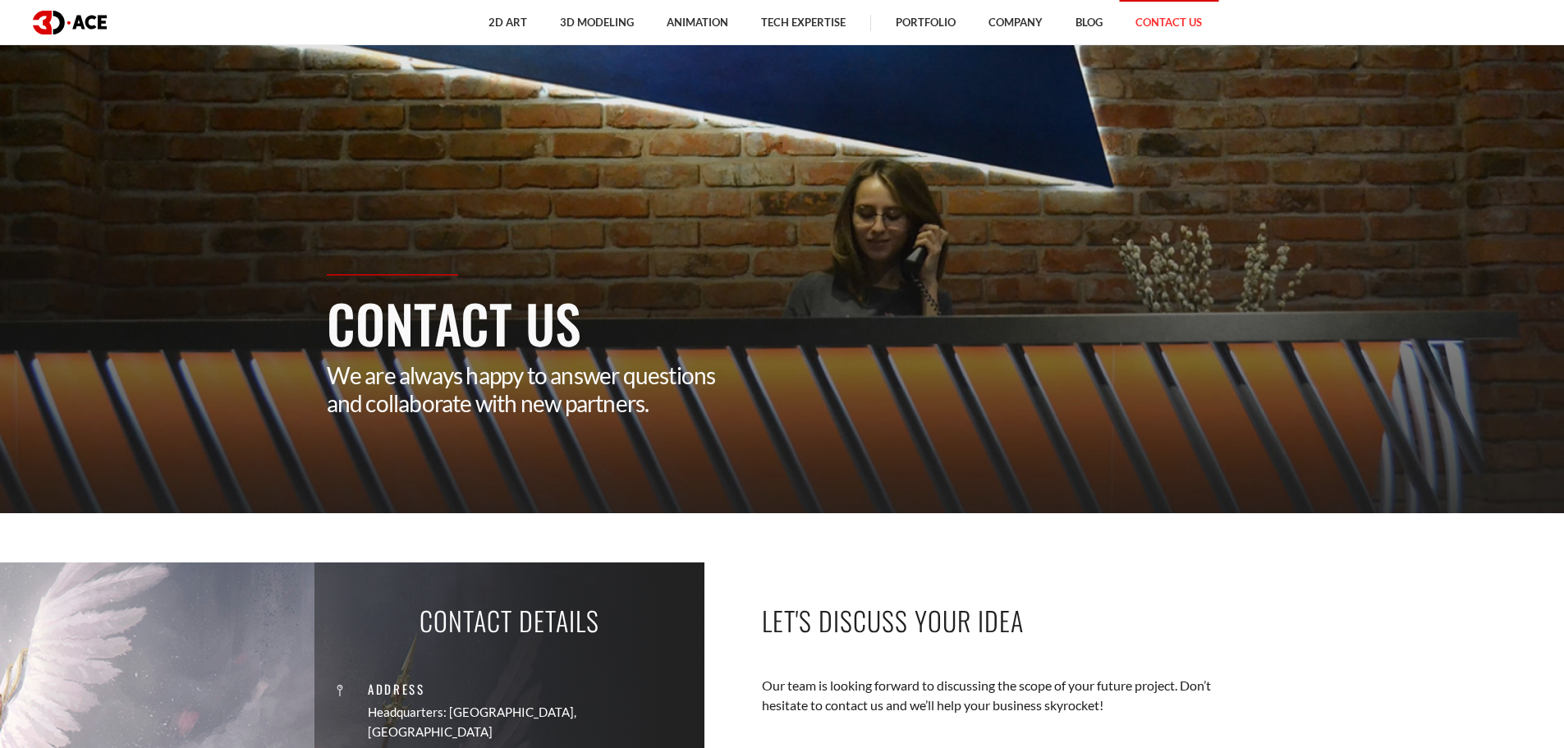
scroll to position [0, 0]
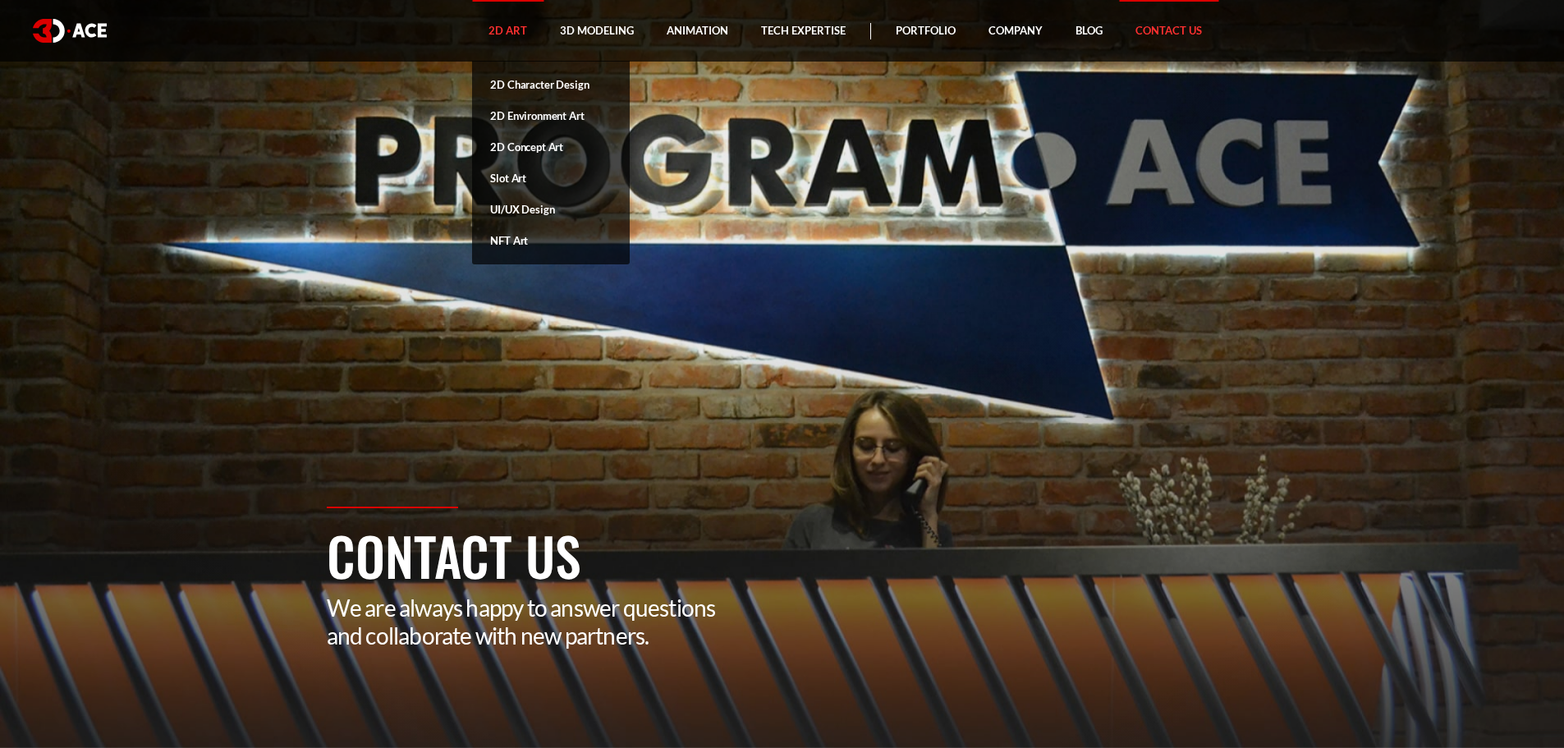
click at [518, 27] on link "2D Art" at bounding box center [507, 31] width 71 height 62
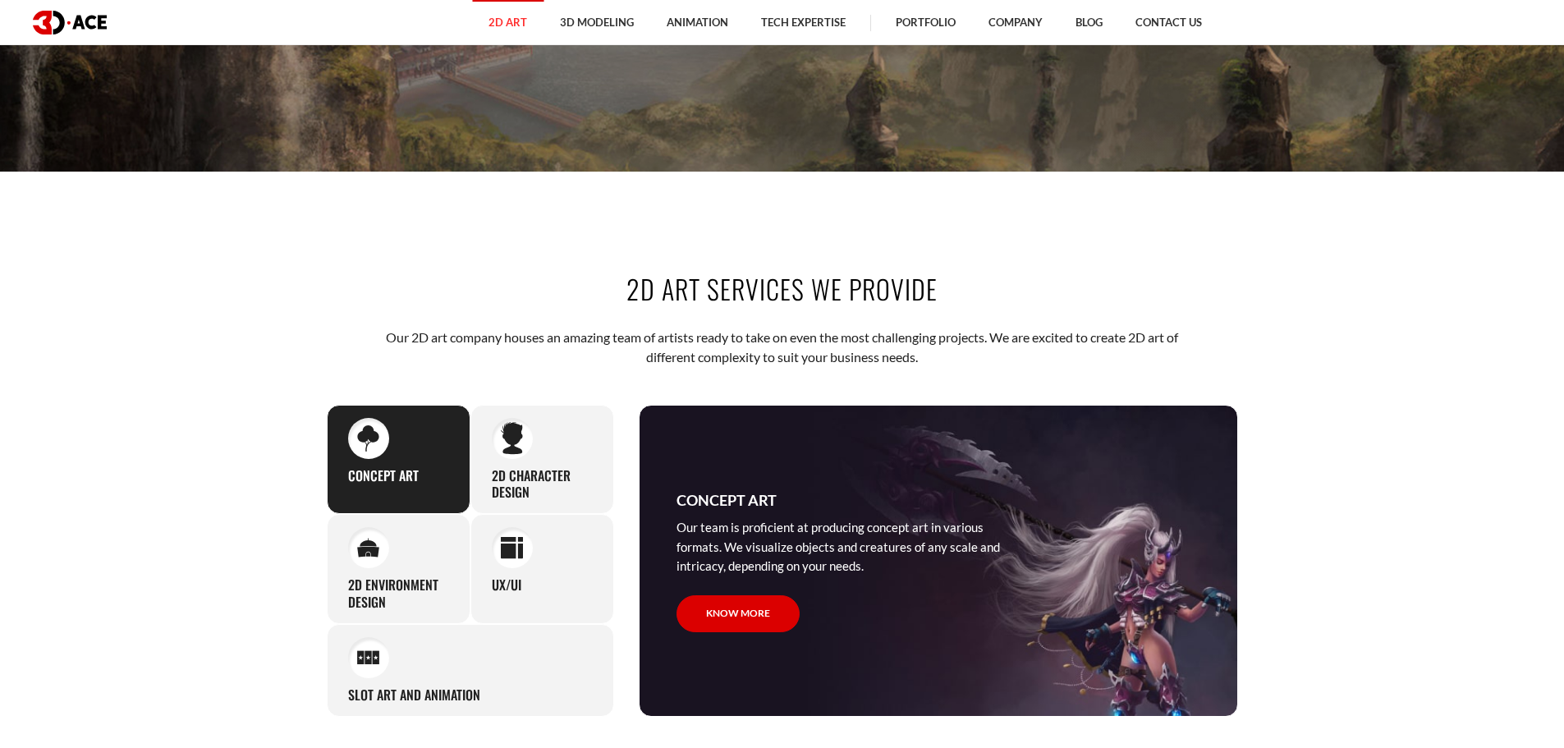
scroll to position [575, 0]
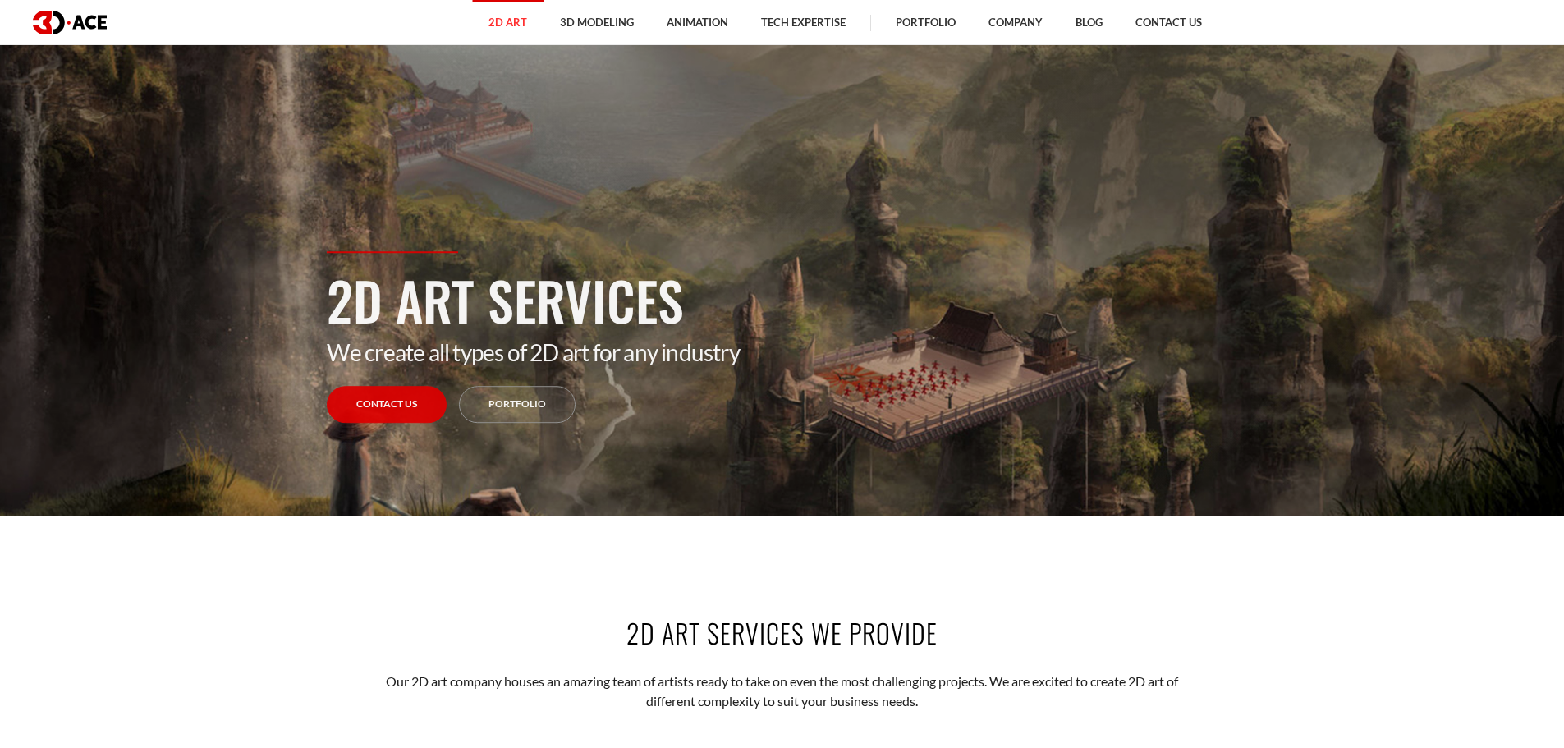
scroll to position [0, 0]
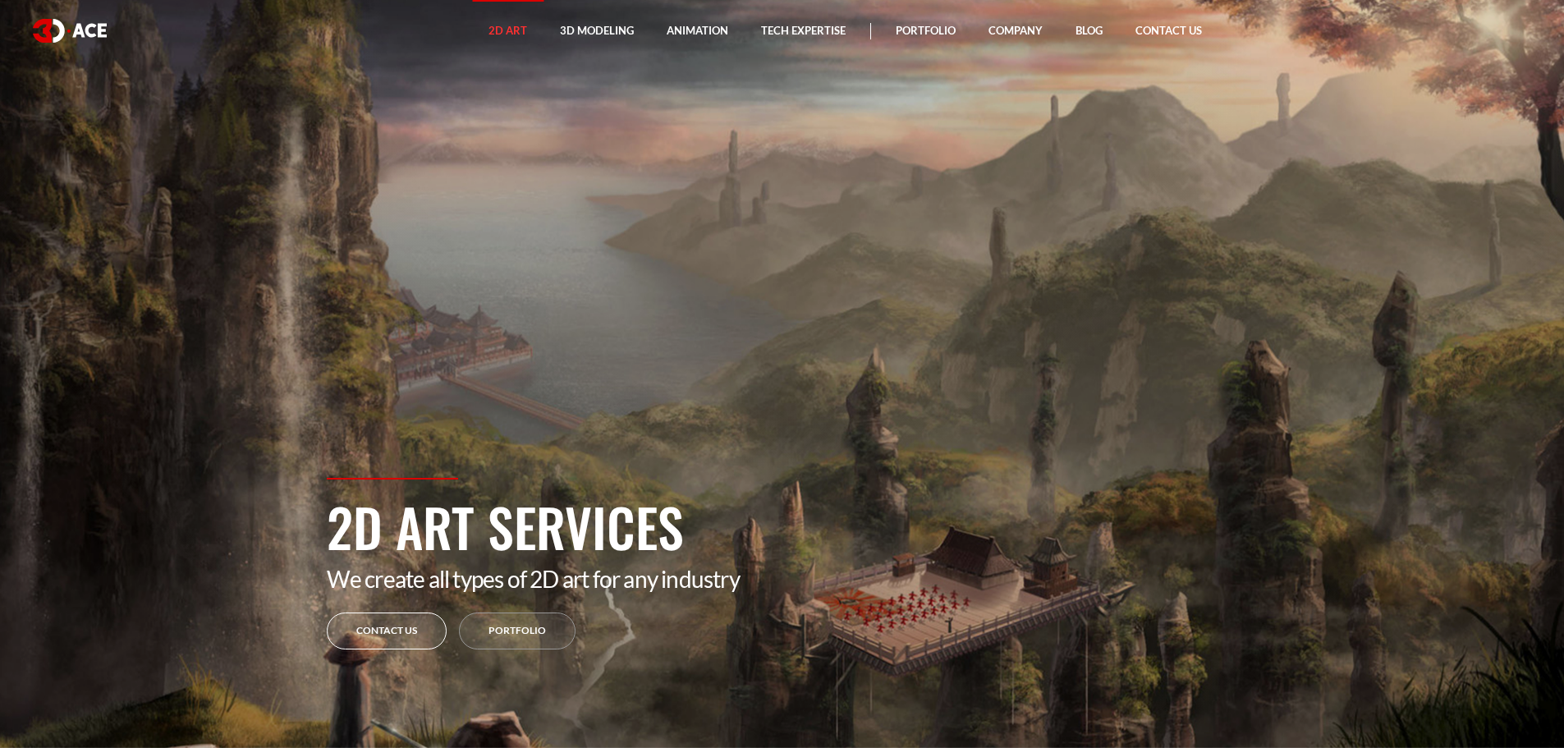
click at [391, 633] on link "Contact Us" at bounding box center [387, 631] width 120 height 37
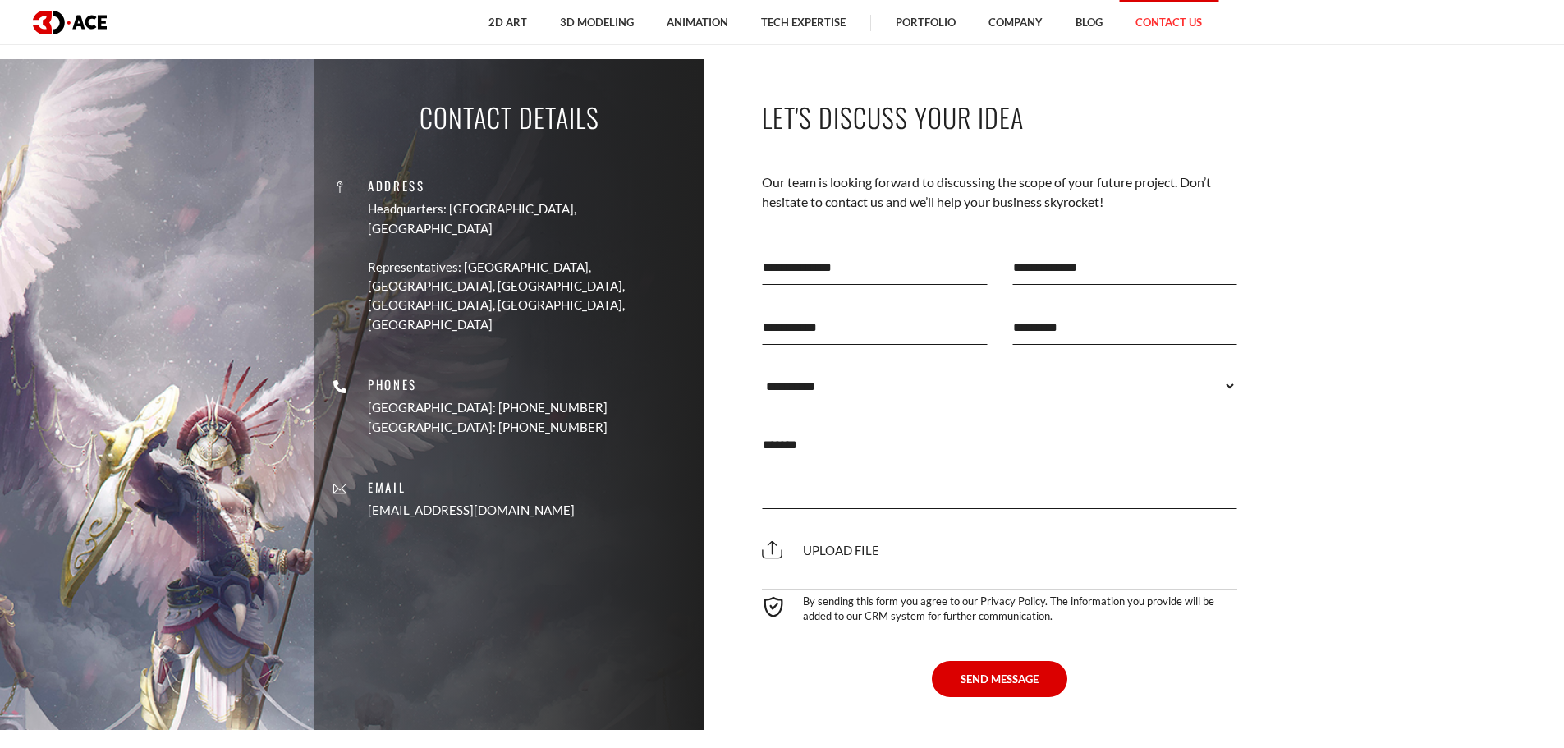
scroll to position [739, 0]
click at [925, 397] on select "**********" at bounding box center [1000, 385] width 476 height 33
drag, startPoint x: 62, startPoint y: 44, endPoint x: 54, endPoint y: 37, distance: 9.9
click at [62, 43] on div "2D Art 2D Character Design 2D Environment Art 2D Concept Art Slot Art UI/UX Des…" at bounding box center [782, 22] width 1523 height 44
click at [53, 26] on img at bounding box center [70, 23] width 74 height 24
